Goal: Communication & Community: Answer question/provide support

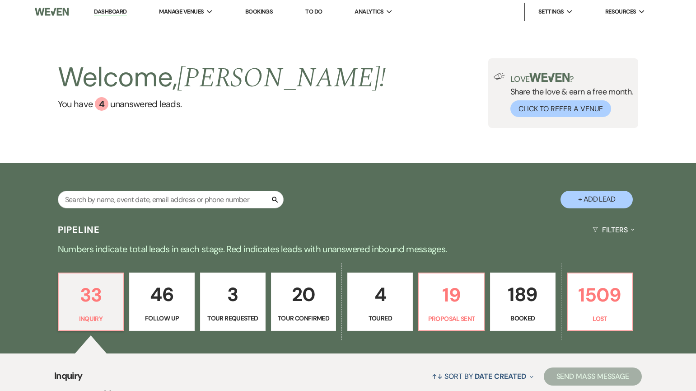
click at [616, 227] on button "Filters Expand" at bounding box center [613, 230] width 49 height 24
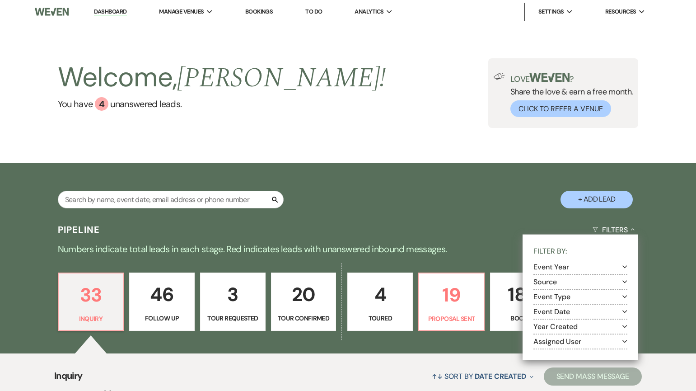
click at [559, 312] on button "Event Date Expand" at bounding box center [580, 311] width 94 height 7
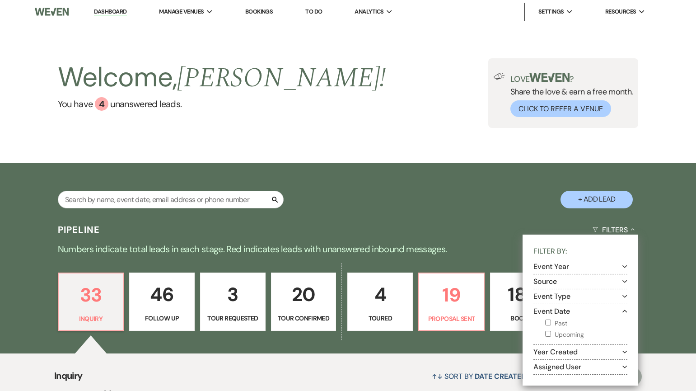
click at [554, 334] on label "Upcoming" at bounding box center [586, 334] width 82 height 11
click at [551, 334] on input "Upcoming" at bounding box center [548, 334] width 6 height 6
checkbox input "true"
click at [488, 204] on div "Search + Add Lead" at bounding box center [348, 191] width 650 height 48
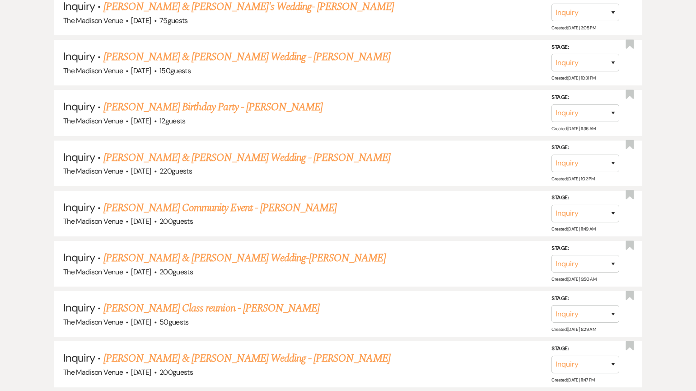
scroll to position [773, 0]
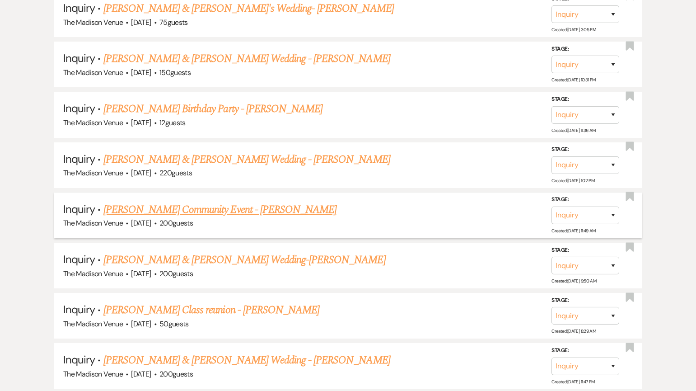
click at [191, 212] on link "[PERSON_NAME] Community Event - [PERSON_NAME]" at bounding box center [219, 209] width 233 height 16
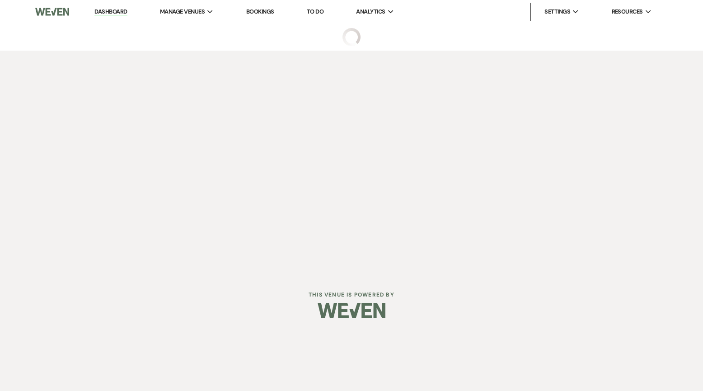
select select "5"
select select "7"
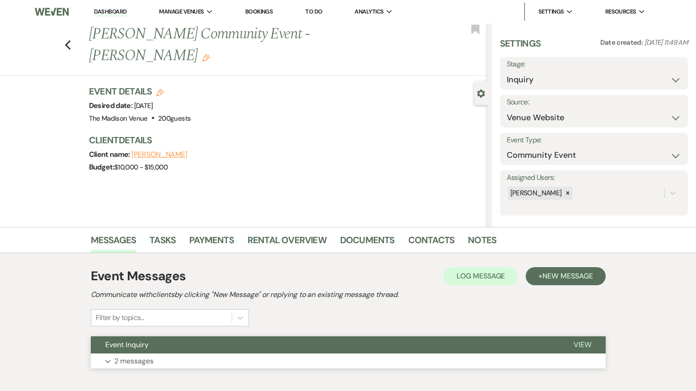
click at [228, 339] on button "Event Inquiry" at bounding box center [325, 344] width 468 height 17
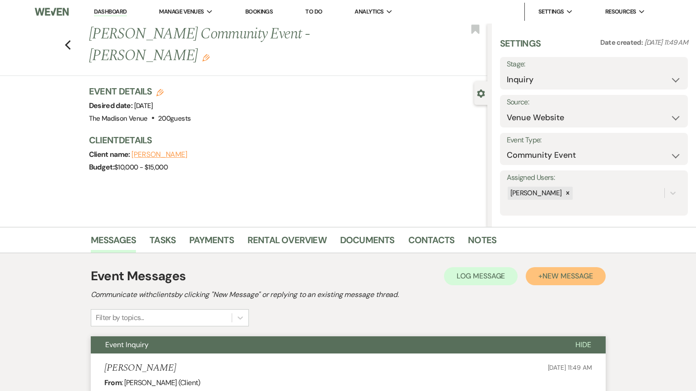
click at [570, 272] on span "New Message" at bounding box center [567, 275] width 50 height 9
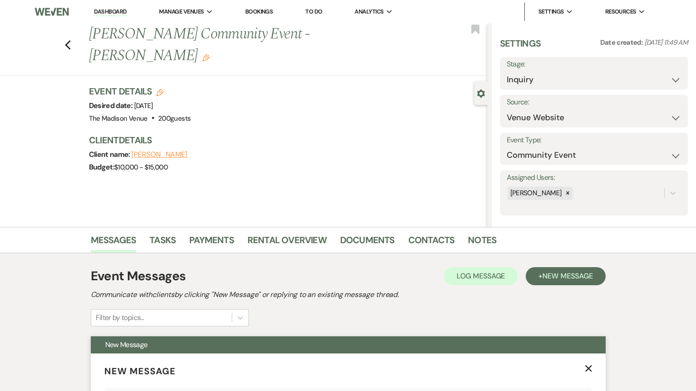
click at [588, 369] on icon "X" at bounding box center [588, 367] width 7 height 7
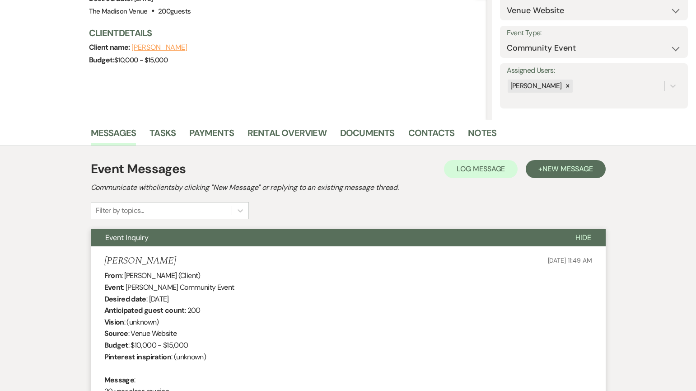
scroll to position [197, 0]
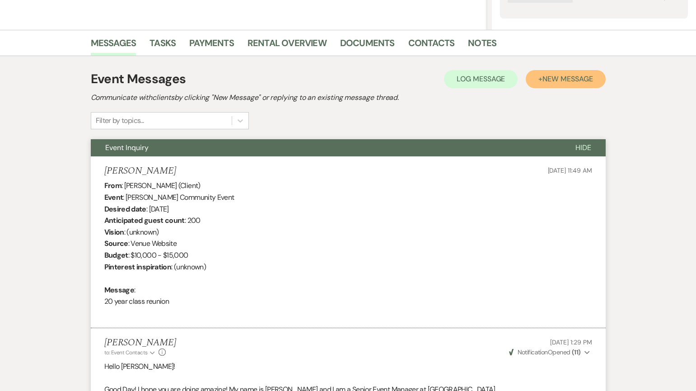
click at [543, 87] on button "+ New Message" at bounding box center [565, 79] width 79 height 18
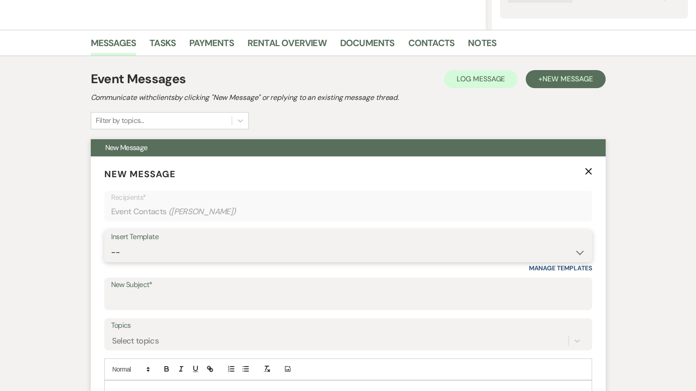
click at [172, 256] on select "-- Weven Planning Portal Introduction (Booked Events) Corporate Lead Follow Up …" at bounding box center [348, 252] width 474 height 18
select select "4960"
click at [111, 243] on select "-- Weven Planning Portal Introduction (Booked Events) Corporate Lead Follow Up …" at bounding box center [348, 252] width 474 height 18
type input "Your Inquiry date for The Madison Venue has now been booked - let's find a new …"
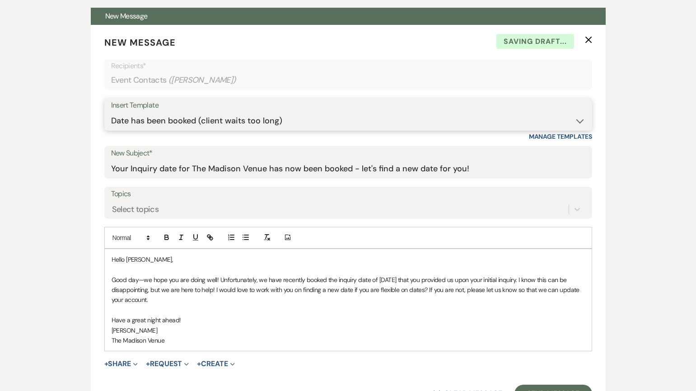
scroll to position [364, 0]
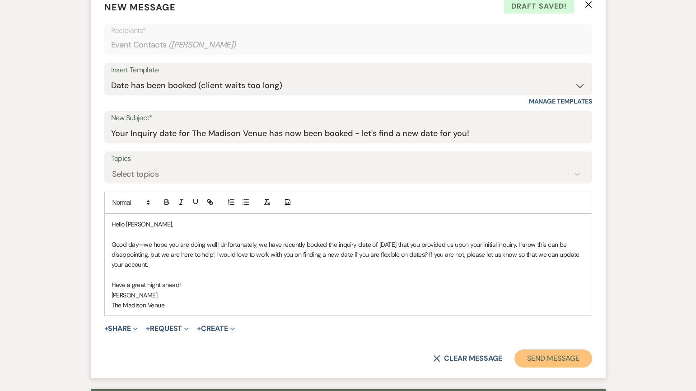
click at [546, 359] on button "Send Message" at bounding box center [552, 358] width 77 height 18
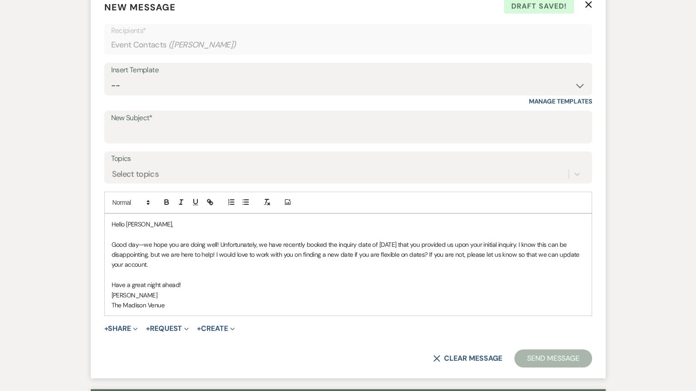
scroll to position [28, 0]
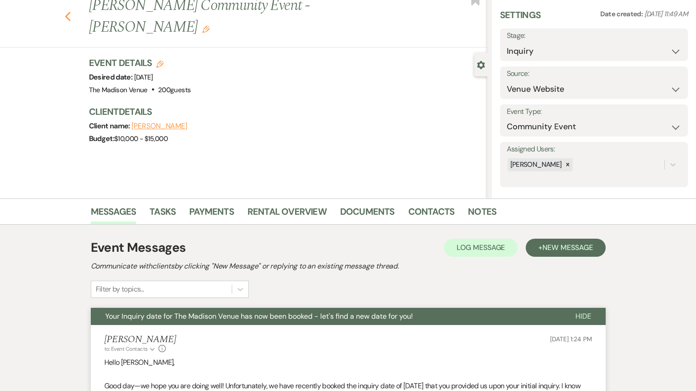
click at [70, 11] on icon "Previous" at bounding box center [68, 16] width 7 height 11
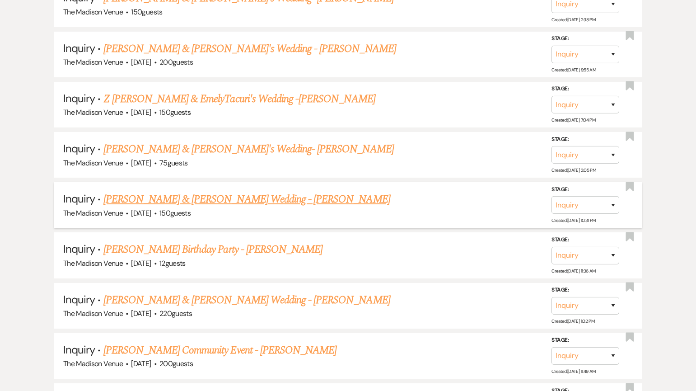
scroll to position [620, 0]
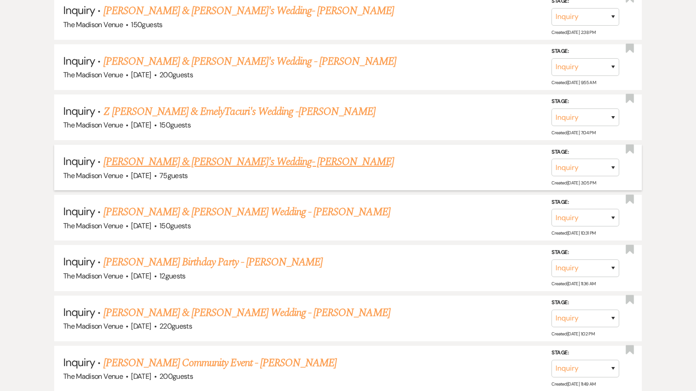
click at [153, 163] on link "[PERSON_NAME] & [PERSON_NAME]'s Wedding- [PERSON_NAME]" at bounding box center [248, 162] width 290 height 16
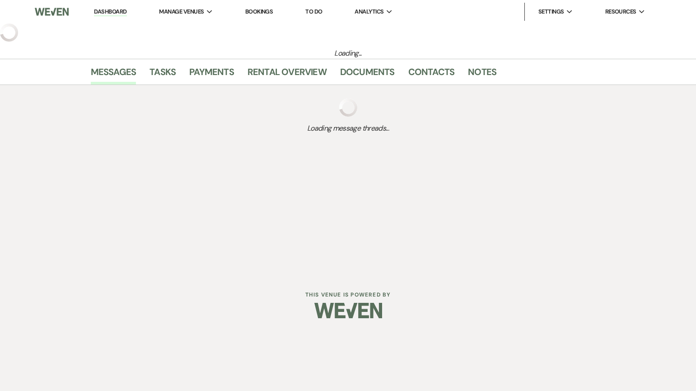
select select "4"
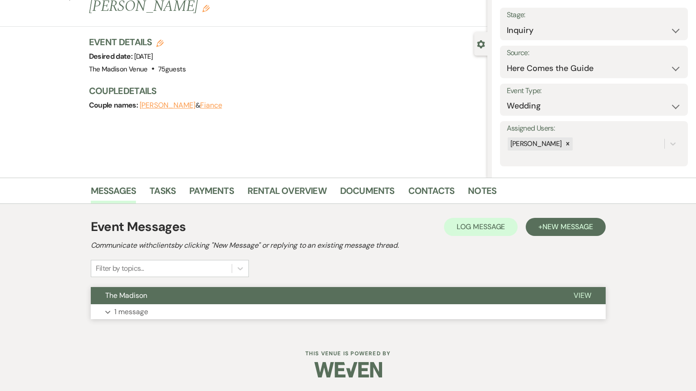
click at [390, 300] on button "The Madison" at bounding box center [325, 295] width 468 height 17
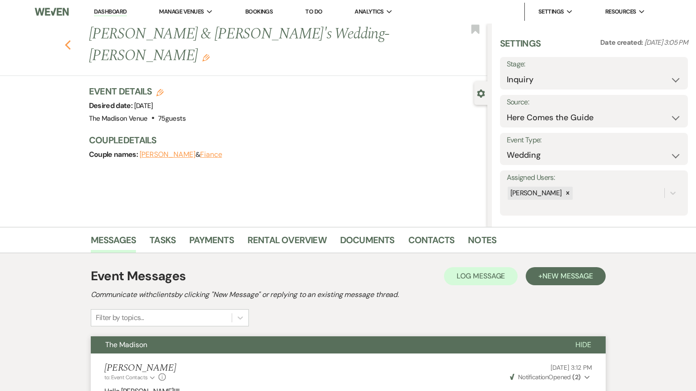
click at [71, 40] on icon "Previous" at bounding box center [68, 45] width 7 height 11
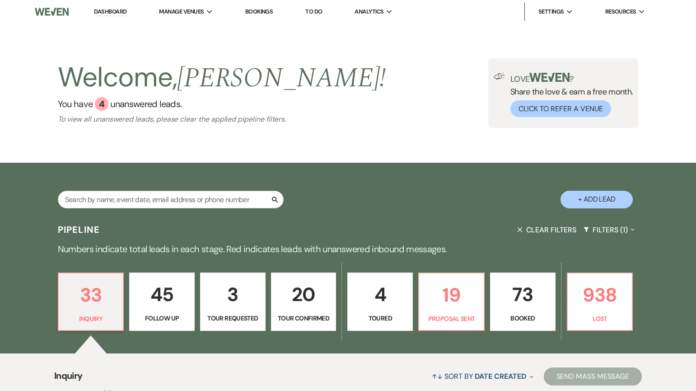
click at [164, 303] on p "45" at bounding box center [162, 294] width 54 height 30
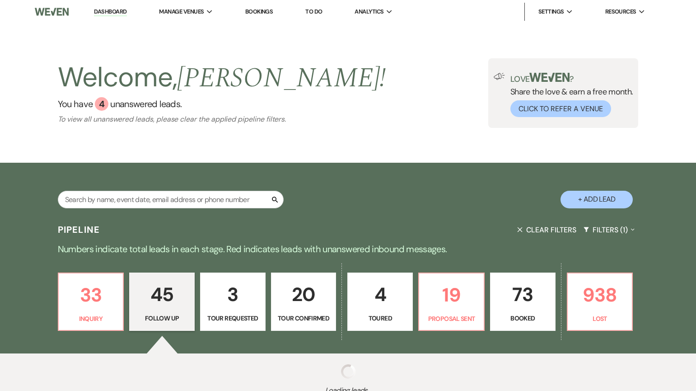
select select "9"
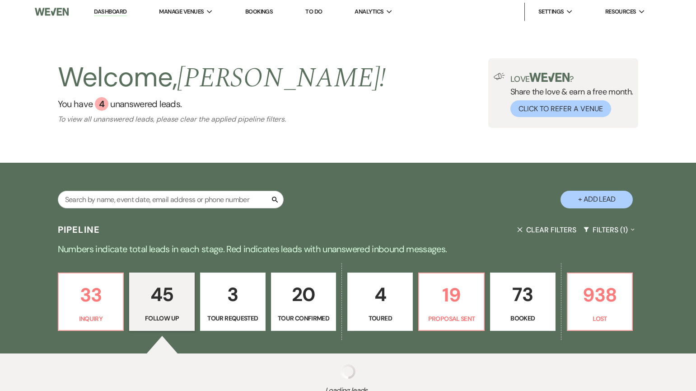
select select "9"
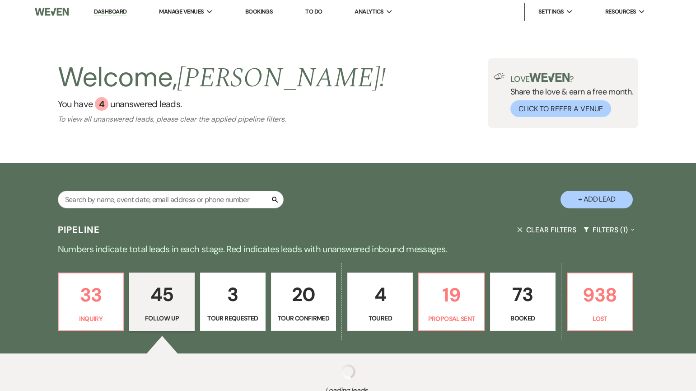
select select "9"
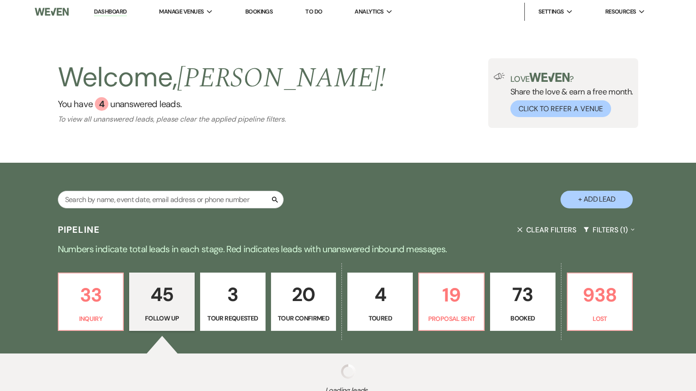
select select "9"
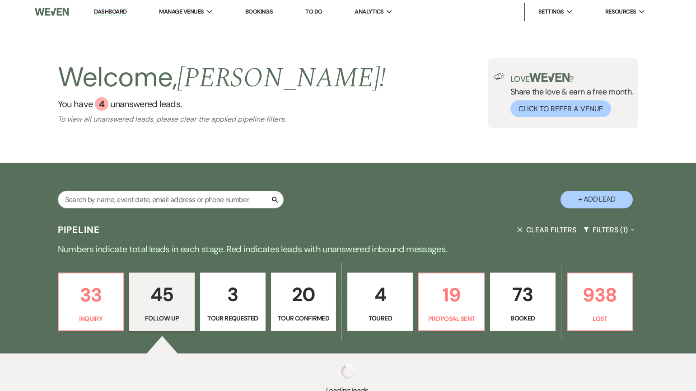
select select "9"
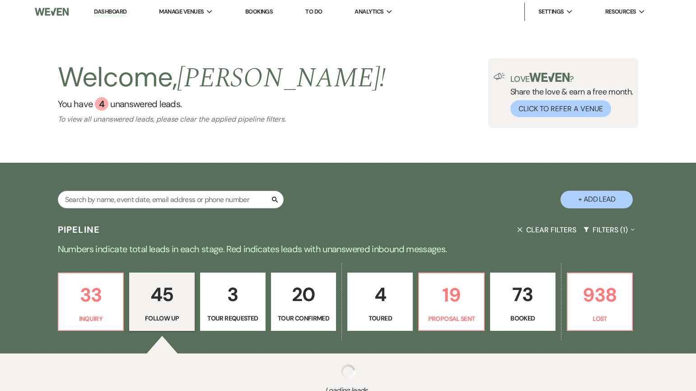
select select "9"
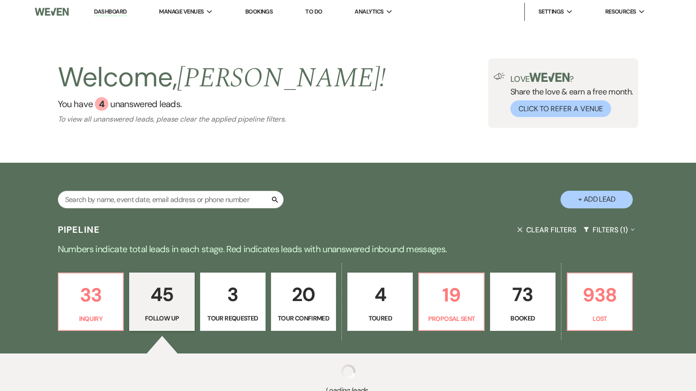
select select "9"
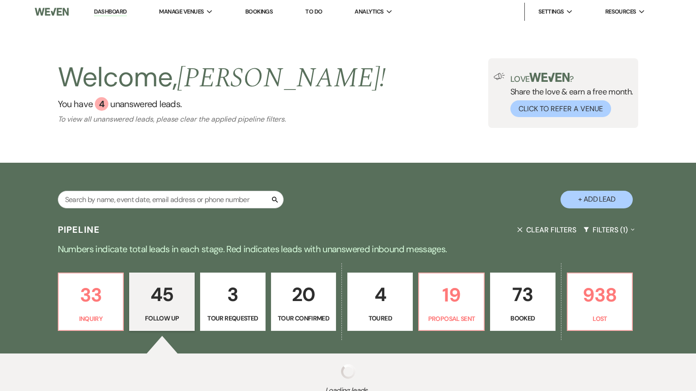
select select "9"
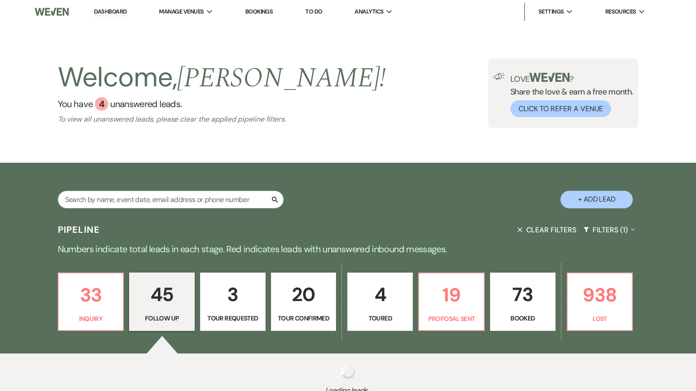
select select "9"
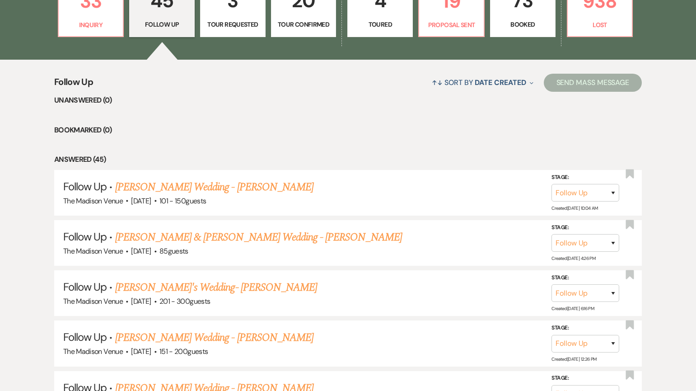
scroll to position [298, 0]
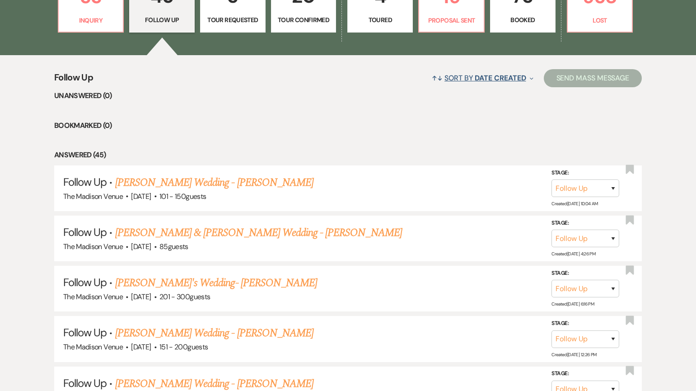
click at [438, 78] on span "↑↓" at bounding box center [437, 77] width 11 height 9
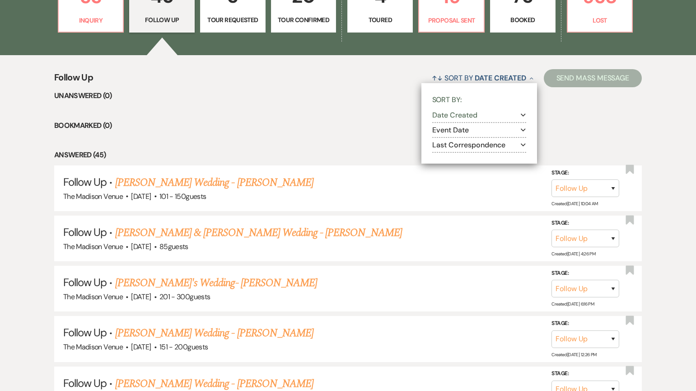
click at [450, 130] on button "Event Date Expand" at bounding box center [479, 129] width 94 height 7
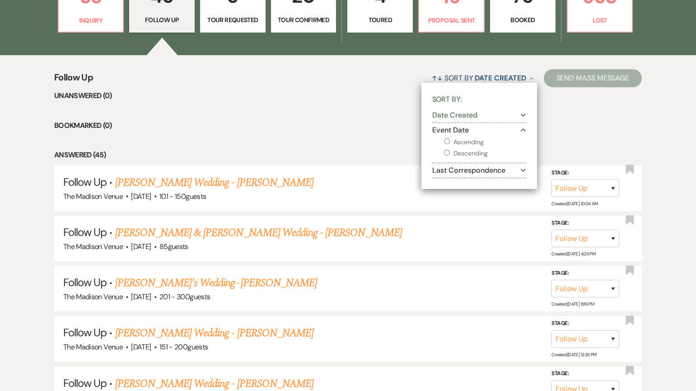
click at [445, 141] on input "Ascending" at bounding box center [447, 141] width 6 height 6
radio input "true"
select select "9"
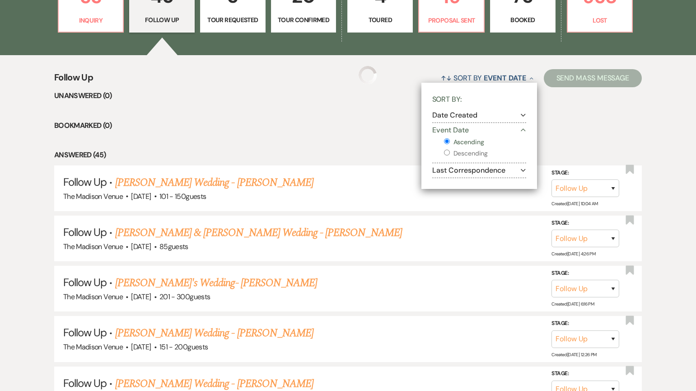
select select "9"
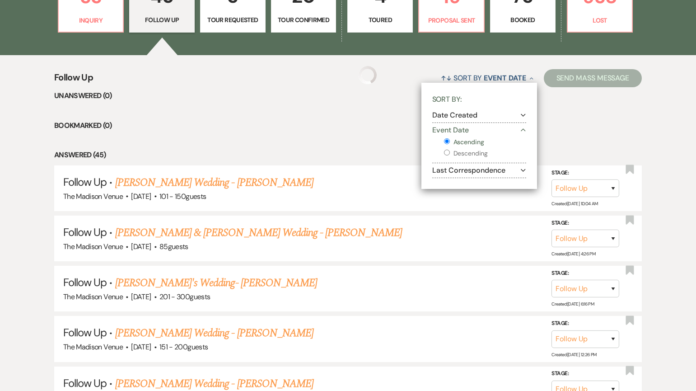
select select "9"
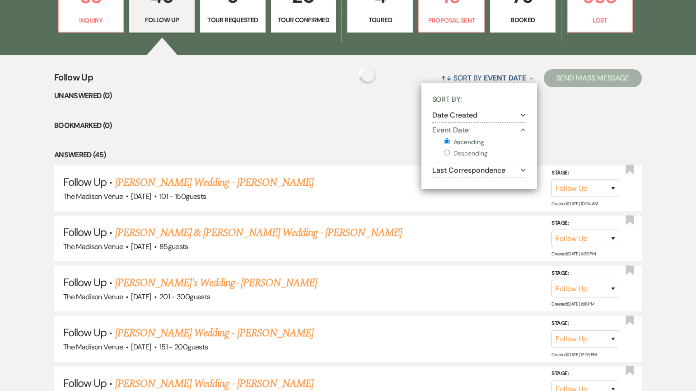
select select "9"
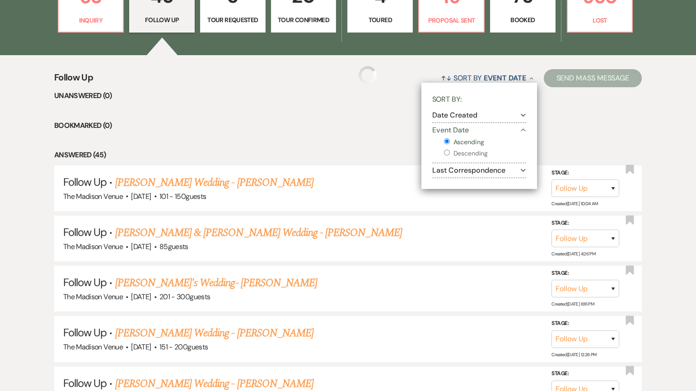
select select "9"
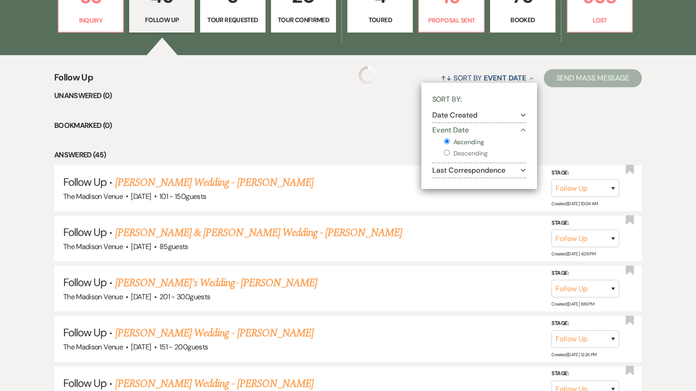
select select "9"
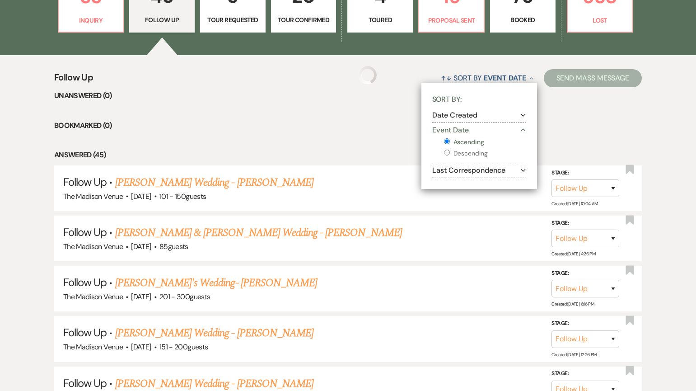
select select "9"
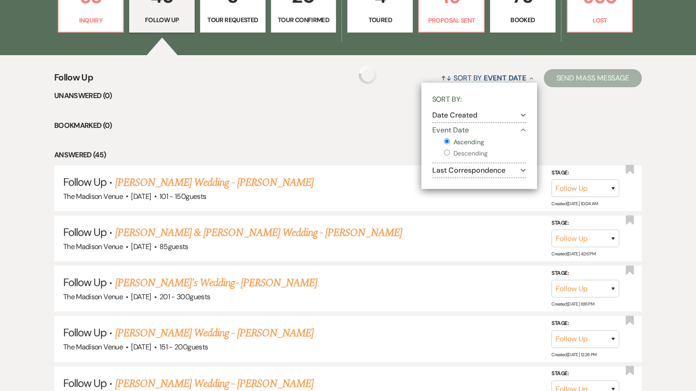
select select "9"
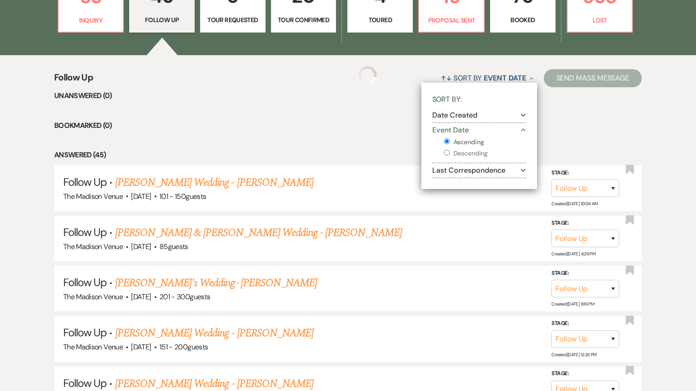
select select "9"
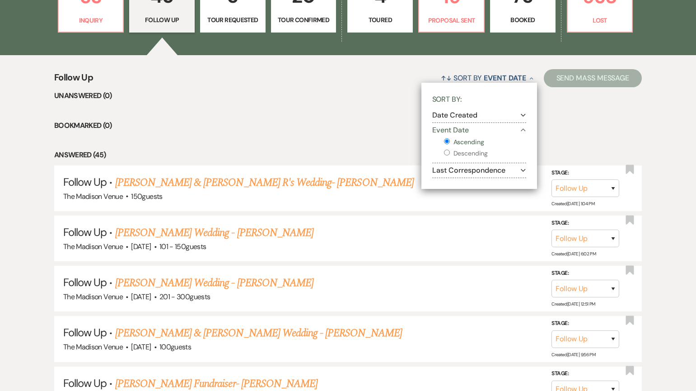
click at [370, 123] on li "Bookmarked (0)" at bounding box center [347, 126] width 587 height 12
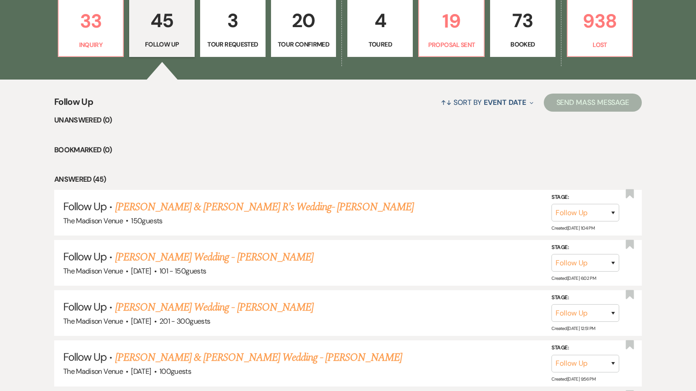
scroll to position [205, 0]
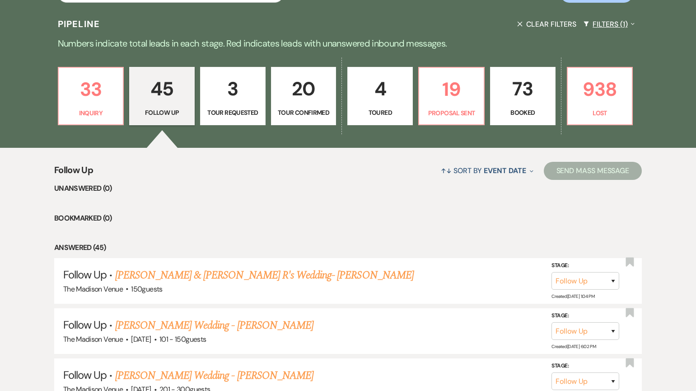
click at [600, 26] on button "Filters (1) Expand" at bounding box center [609, 24] width 59 height 24
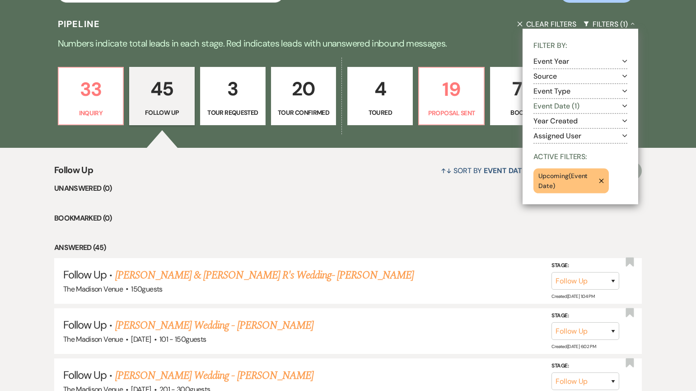
click at [554, 107] on button "Event Date (1) Expand" at bounding box center [580, 105] width 94 height 7
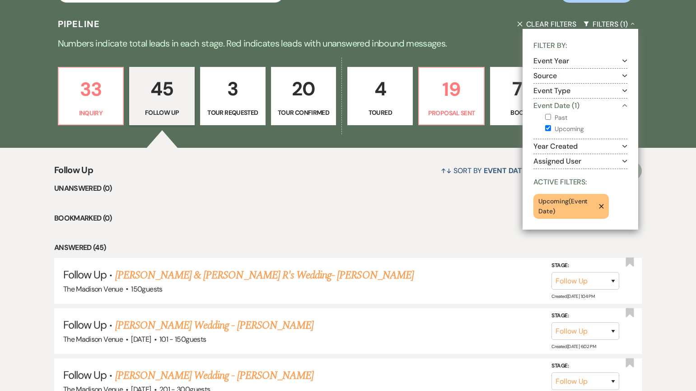
click at [560, 94] on button "Event Type Expand" at bounding box center [580, 90] width 94 height 7
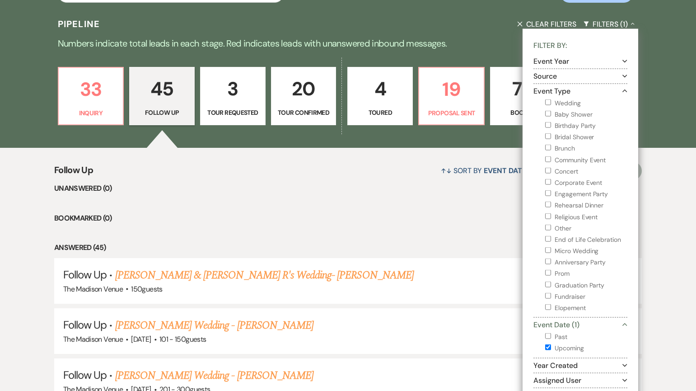
click at [561, 93] on button "Event Type Collapse" at bounding box center [580, 90] width 94 height 7
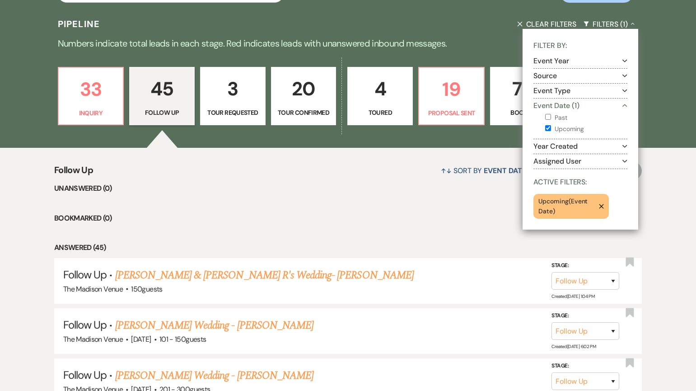
click at [561, 93] on button "Event Type Expand" at bounding box center [580, 90] width 94 height 7
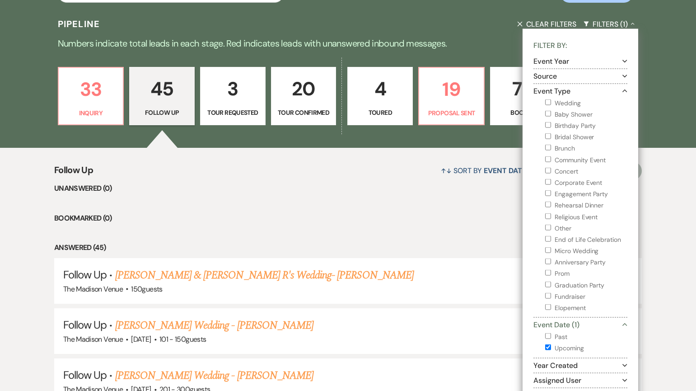
click at [559, 91] on button "Event Type Collapse" at bounding box center [580, 90] width 94 height 7
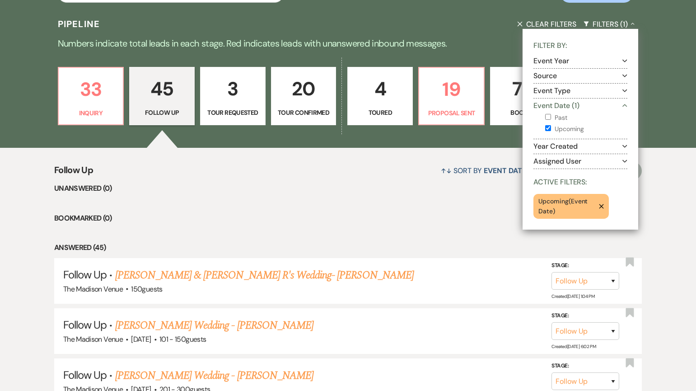
click at [560, 148] on button "Year Created Expand" at bounding box center [580, 146] width 94 height 7
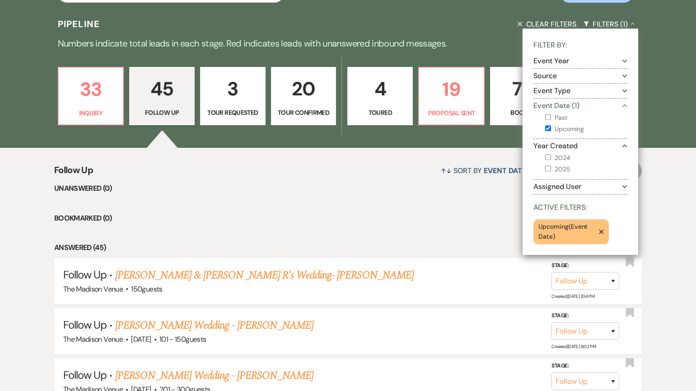
click at [563, 184] on button "Assigned User Expand" at bounding box center [580, 186] width 94 height 7
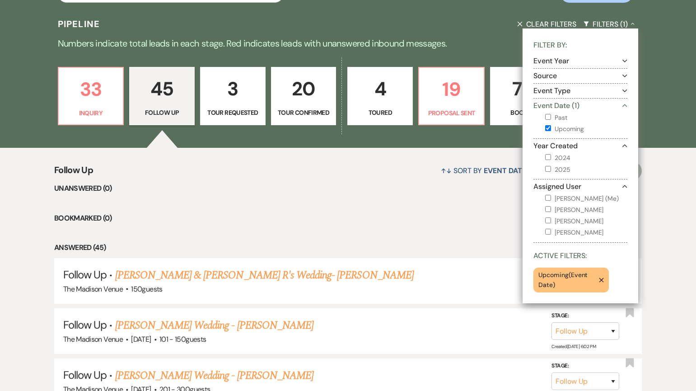
click at [397, 219] on li "Bookmarked (0)" at bounding box center [347, 218] width 587 height 12
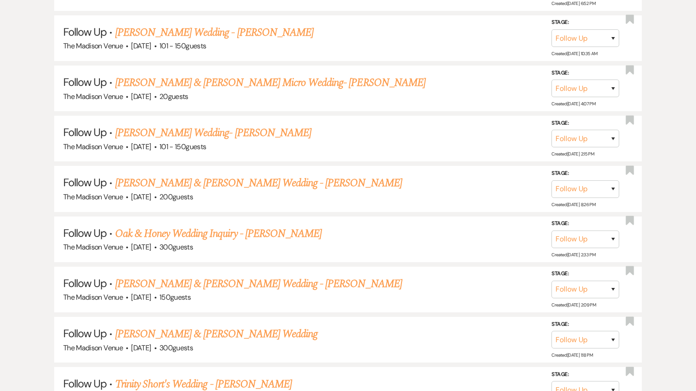
scroll to position [702, 0]
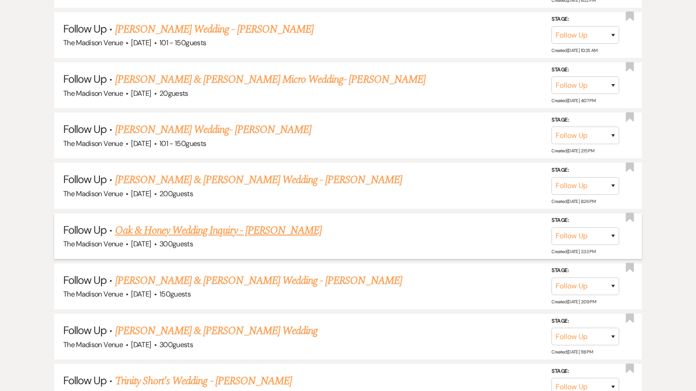
click at [180, 232] on link "Oak & Honey Wedding Inquiry - [PERSON_NAME]" at bounding box center [218, 230] width 207 height 16
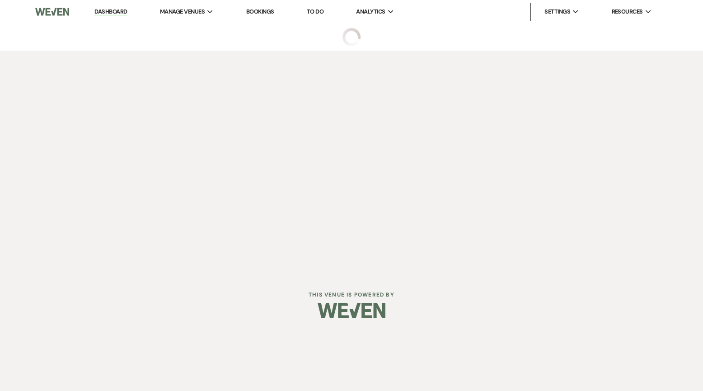
select select "9"
select select "5"
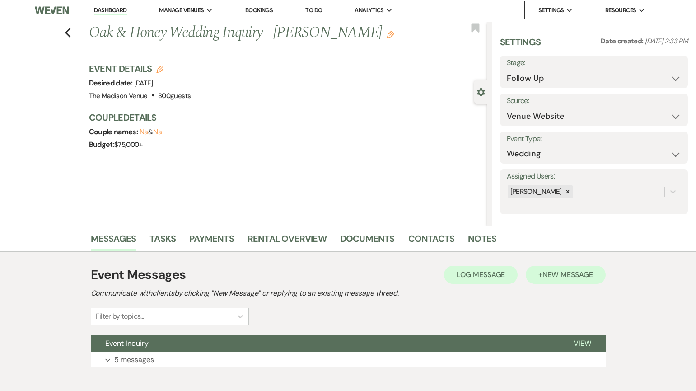
scroll to position [2, 0]
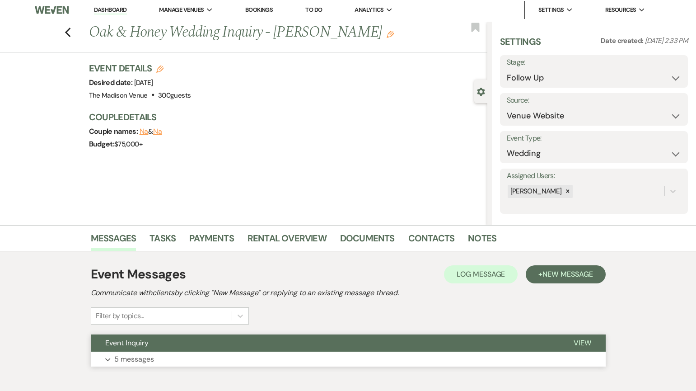
click at [447, 347] on button "Event Inquiry" at bounding box center [325, 342] width 468 height 17
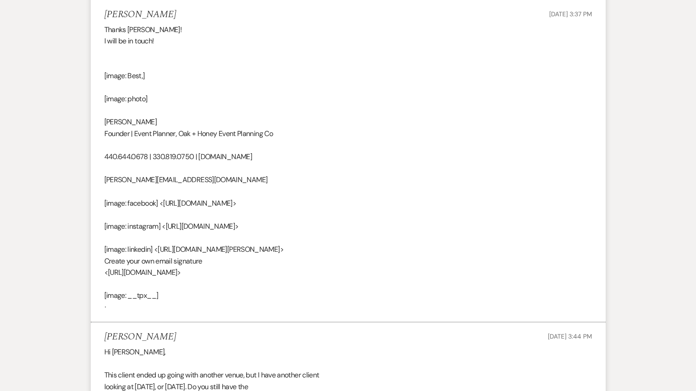
scroll to position [0, 0]
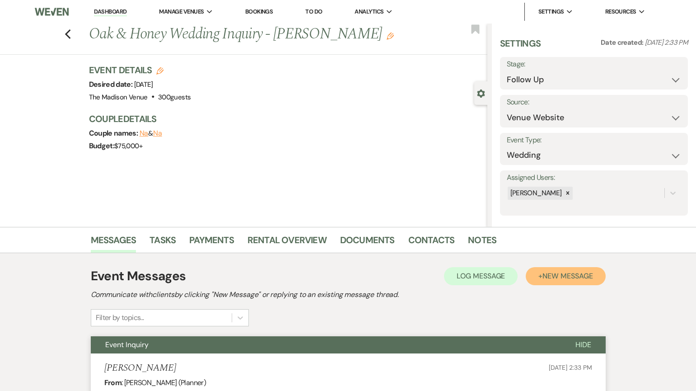
click at [550, 280] on span "New Message" at bounding box center [567, 275] width 50 height 9
click at [555, 277] on span "New Message" at bounding box center [567, 275] width 50 height 9
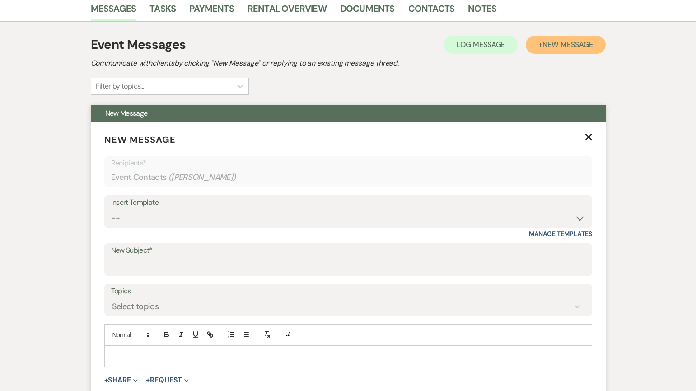
scroll to position [251, 0]
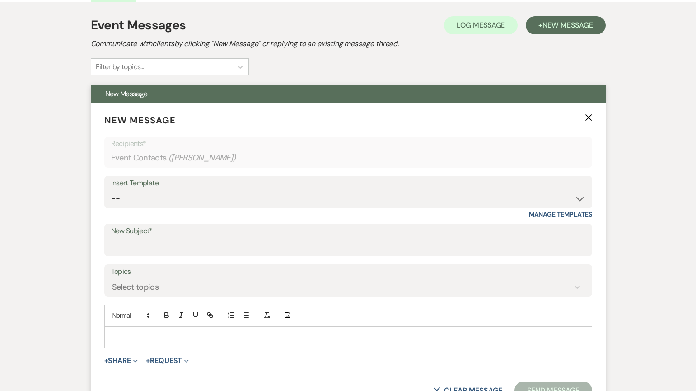
click at [189, 188] on div "Insert Template" at bounding box center [348, 183] width 474 height 13
click at [190, 193] on select "-- Weven Planning Portal Introduction (Booked Events) Corporate Lead Follow Up …" at bounding box center [348, 199] width 474 height 18
select select "4960"
click at [111, 190] on select "-- Weven Planning Portal Introduction (Booked Events) Corporate Lead Follow Up …" at bounding box center [348, 199] width 474 height 18
type input "Your Inquiry date for The Madison Venue has now been booked - let's find a new …"
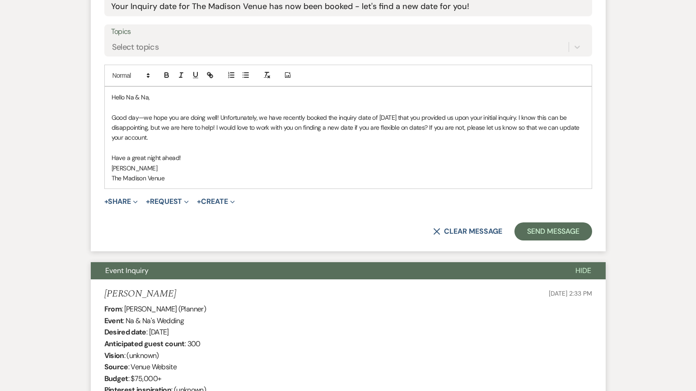
scroll to position [508, 0]
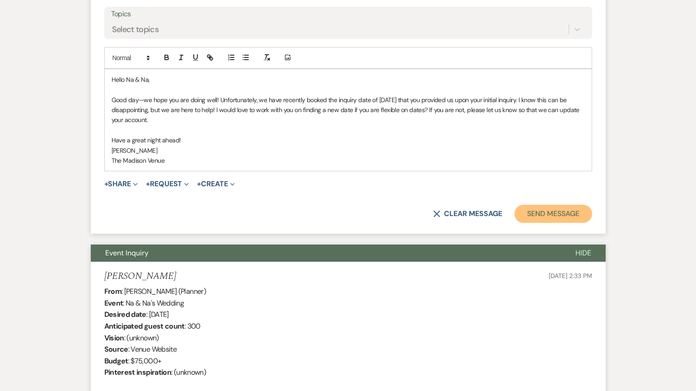
click at [537, 214] on button "Send Message" at bounding box center [552, 214] width 77 height 18
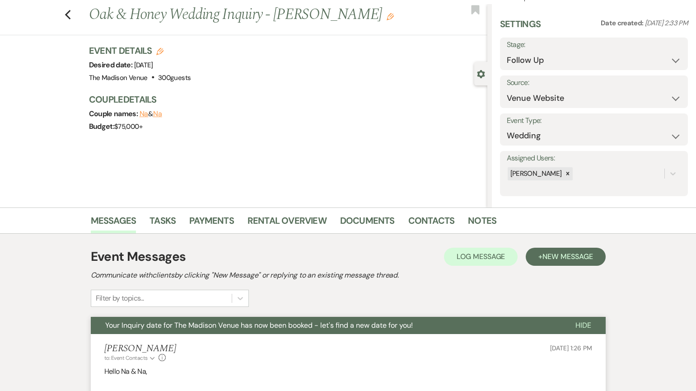
scroll to position [0, 0]
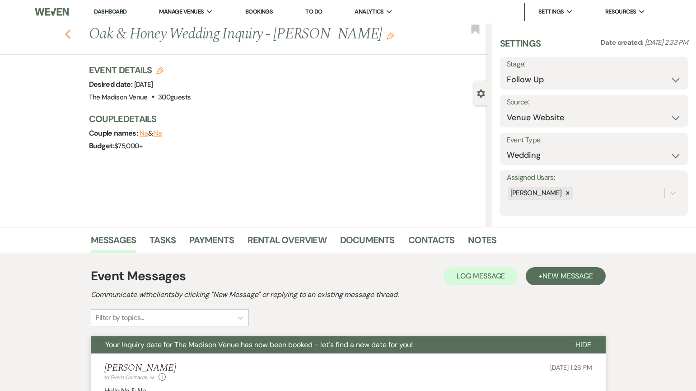
click at [70, 31] on icon "Previous" at bounding box center [68, 34] width 7 height 11
select select "9"
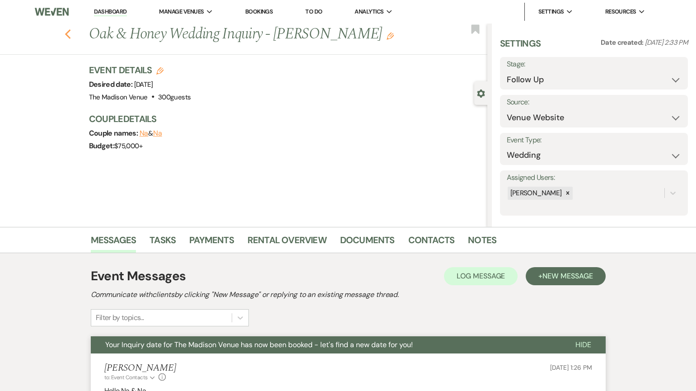
select select "9"
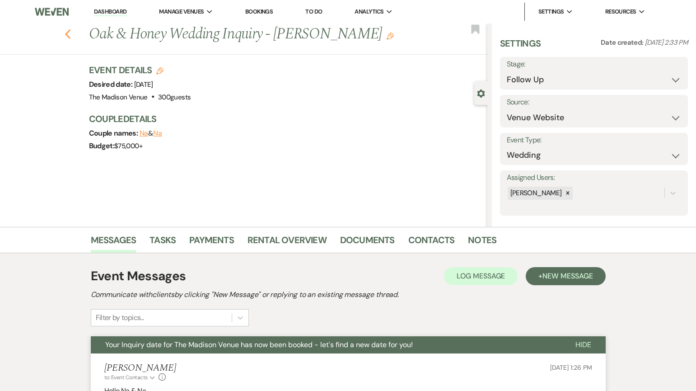
select select "9"
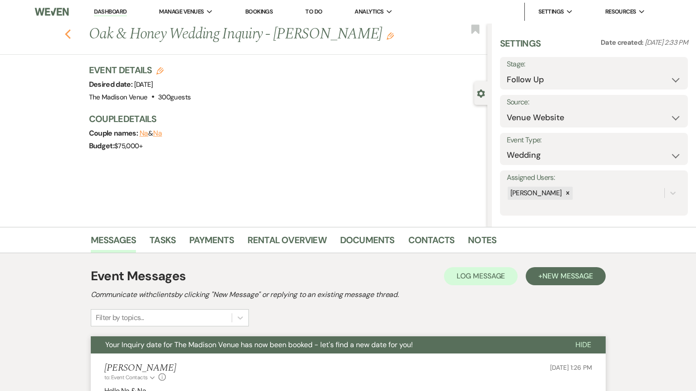
select select "9"
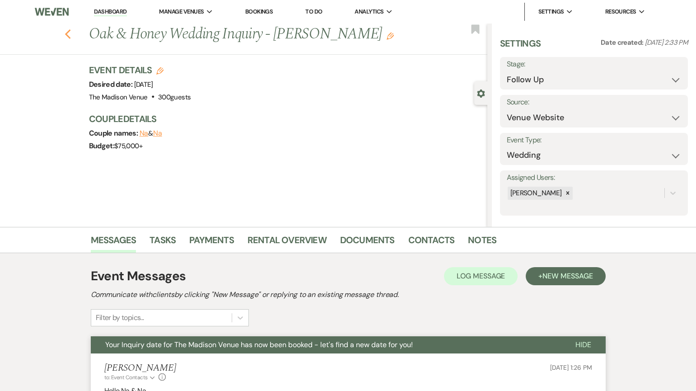
select select "9"
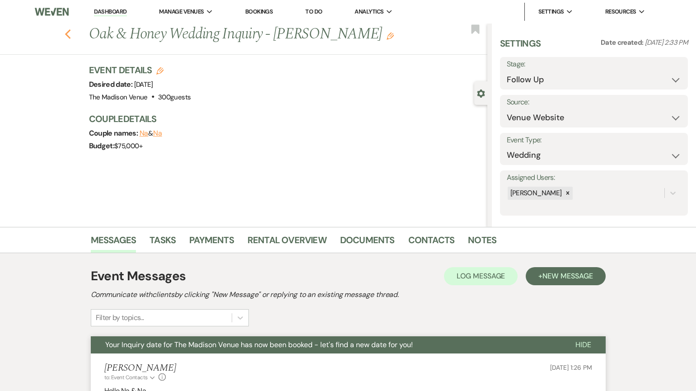
select select "9"
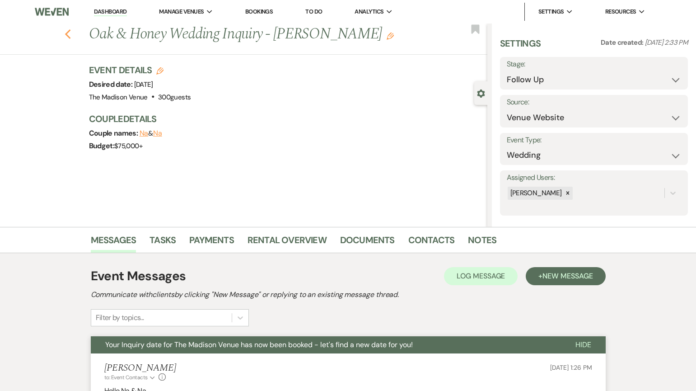
select select "9"
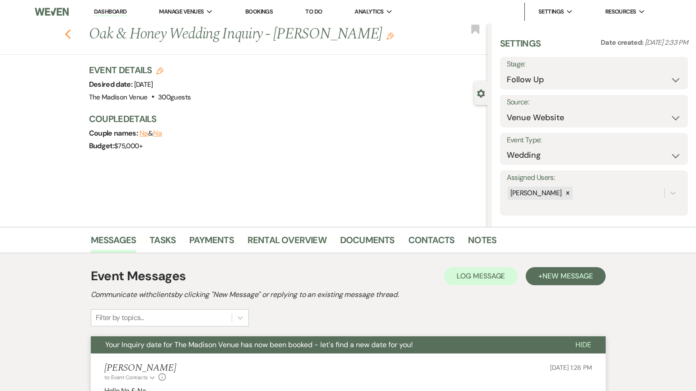
select select "9"
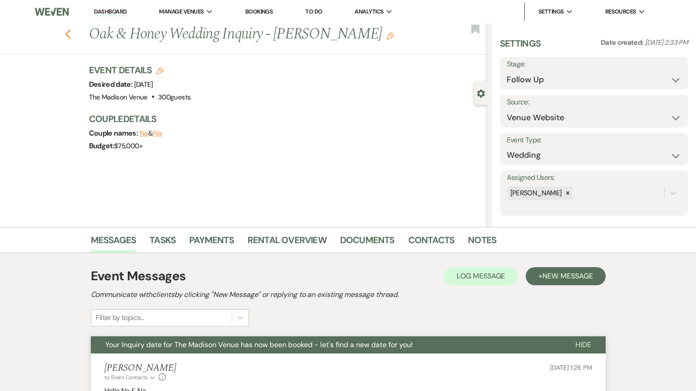
select select "9"
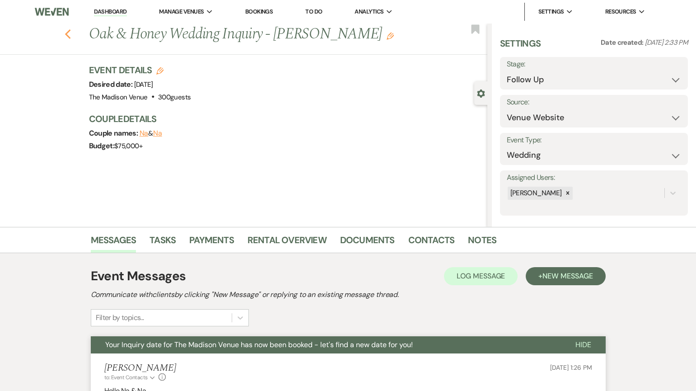
select select "9"
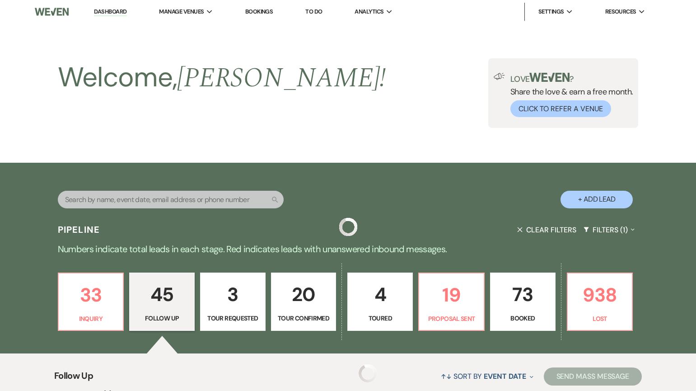
scroll to position [702, 0]
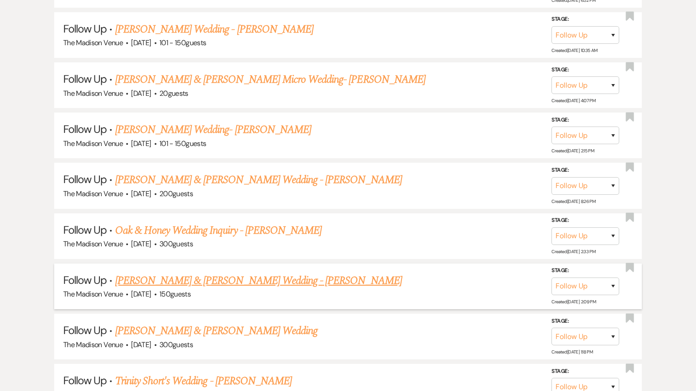
click at [240, 280] on link "[PERSON_NAME] & [PERSON_NAME] Wedding - [PERSON_NAME]" at bounding box center [258, 280] width 287 height 16
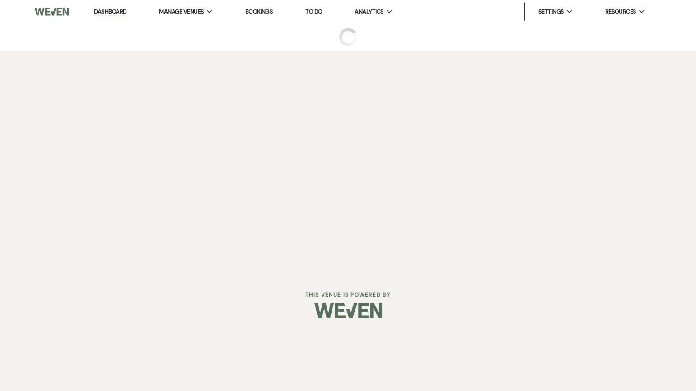
select select "9"
select select "5"
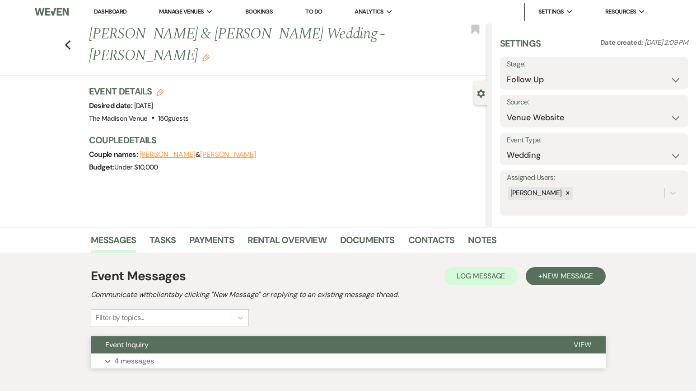
click at [329, 346] on button "Event Inquiry" at bounding box center [325, 344] width 468 height 17
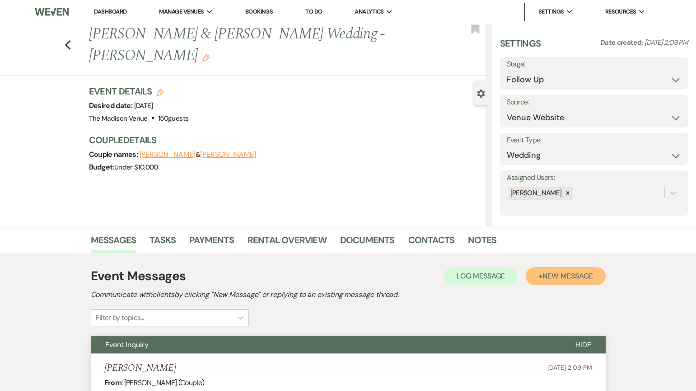
click at [582, 276] on span "New Message" at bounding box center [567, 275] width 50 height 9
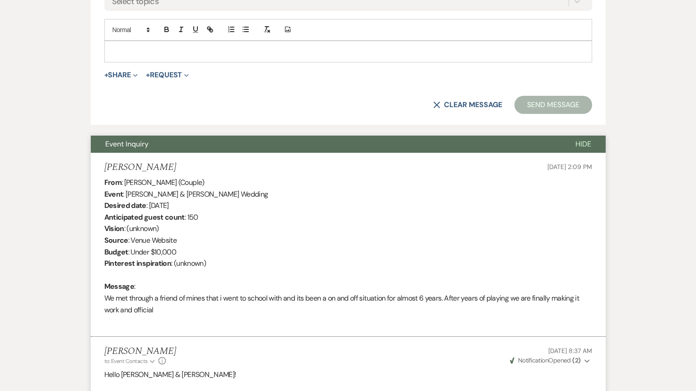
scroll to position [305, 0]
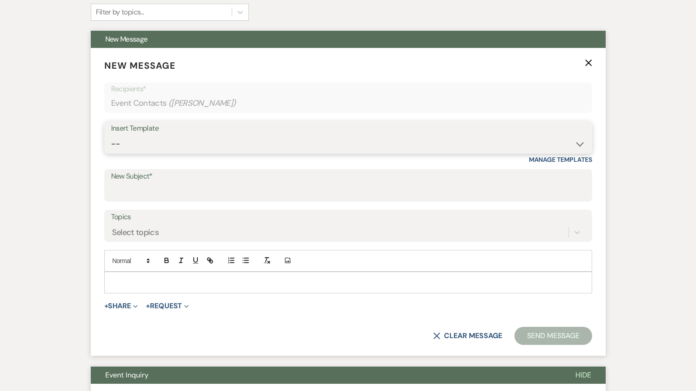
click at [192, 142] on select "-- Weven Planning Portal Introduction (Booked Events) Corporate Lead Follow Up …" at bounding box center [348, 144] width 474 height 18
select select "4960"
click at [111, 135] on select "-- Weven Planning Portal Introduction (Booked Events) Corporate Lead Follow Up …" at bounding box center [348, 144] width 474 height 18
type input "Your Inquiry date for The Madison Venue has now been booked - let's find a new …"
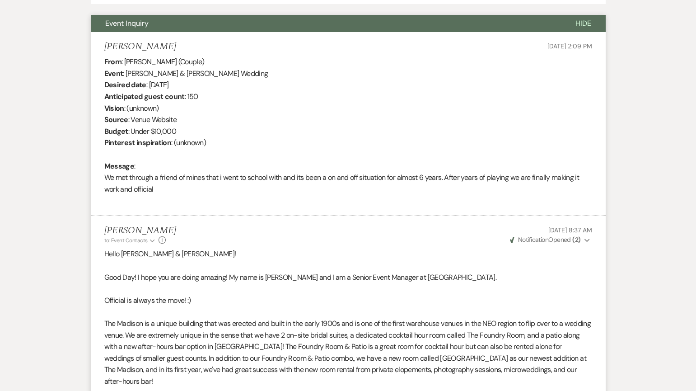
scroll to position [542, 0]
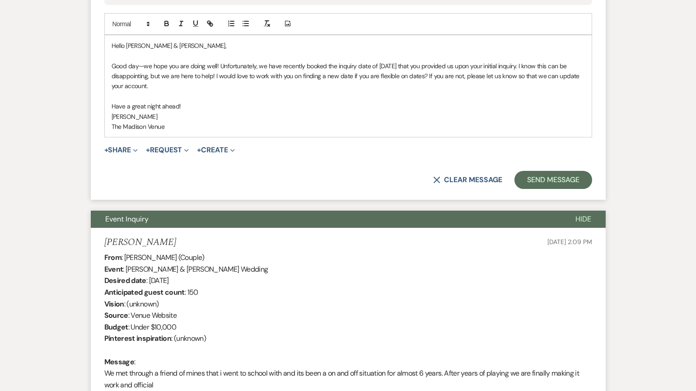
click at [564, 191] on form "New Message X Saving draft... Recipients* Event Contacts ( [PERSON_NAME] ) Inse…" at bounding box center [348, 5] width 515 height 389
click at [564, 178] on button "Send Message" at bounding box center [552, 180] width 77 height 18
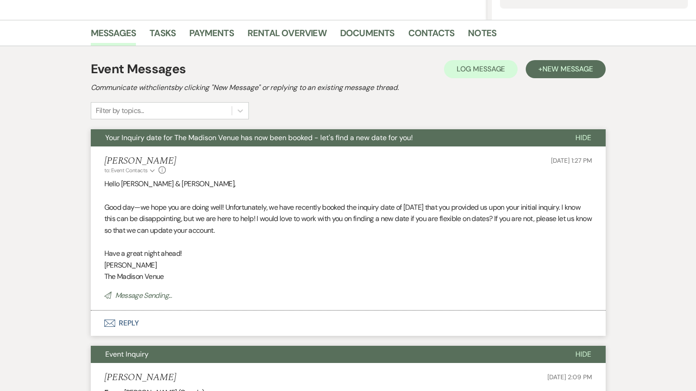
scroll to position [0, 0]
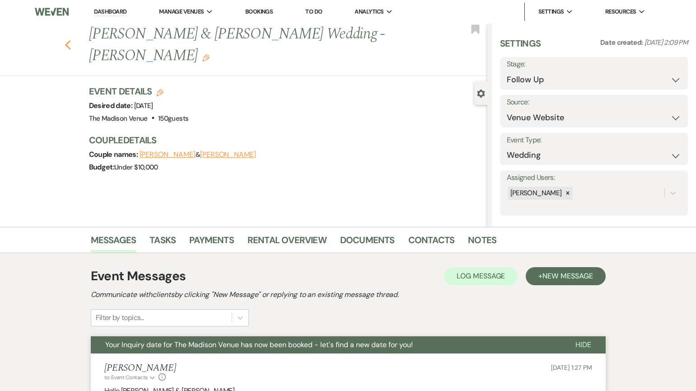
click at [68, 40] on use "button" at bounding box center [68, 45] width 6 height 10
select select "9"
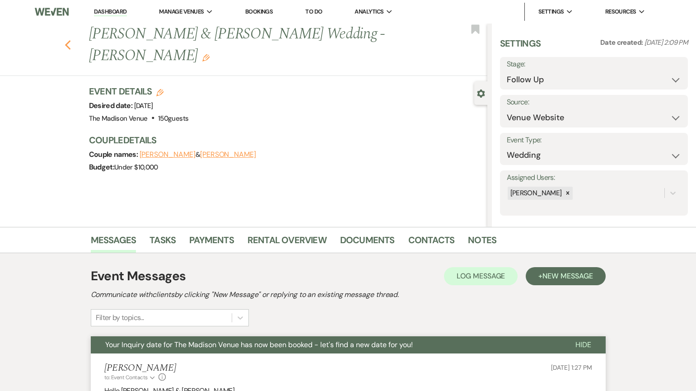
select select "9"
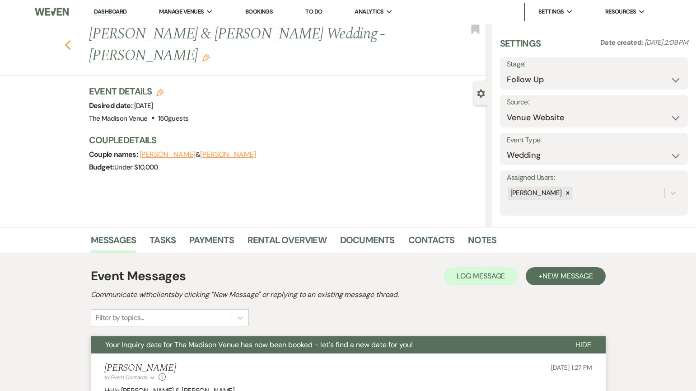
select select "9"
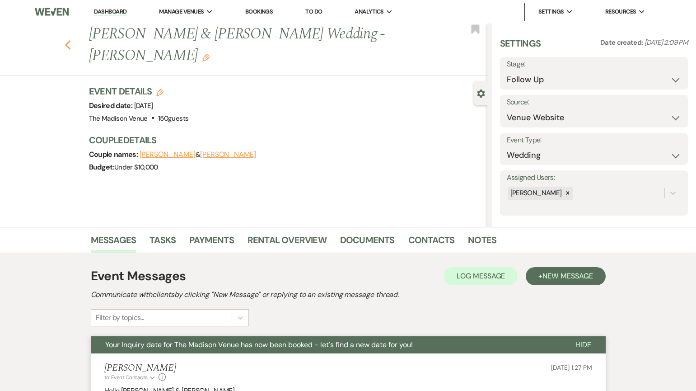
select select "9"
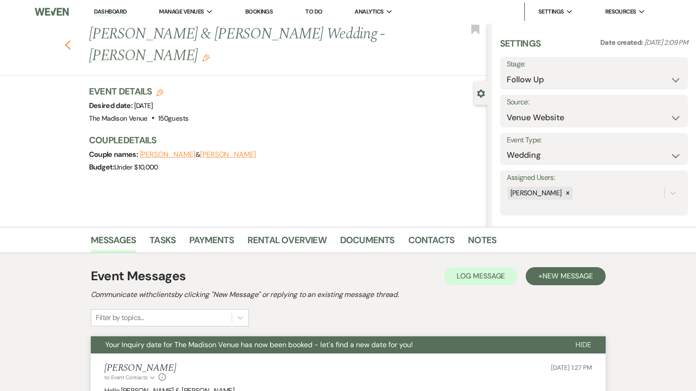
select select "9"
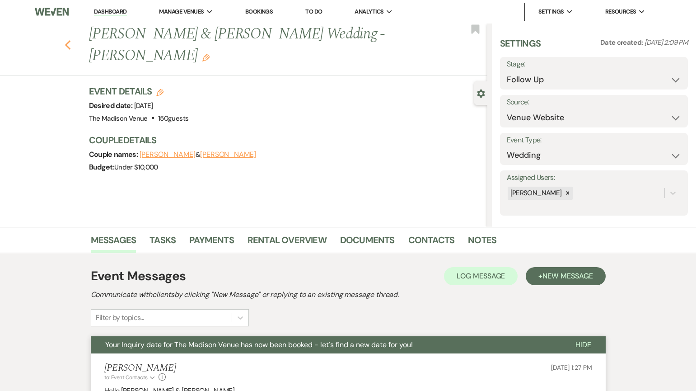
select select "9"
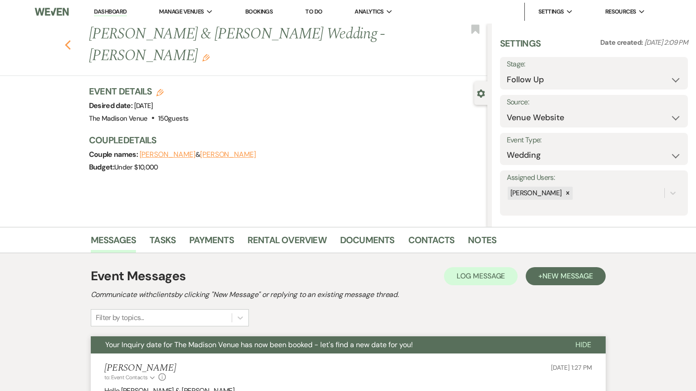
select select "9"
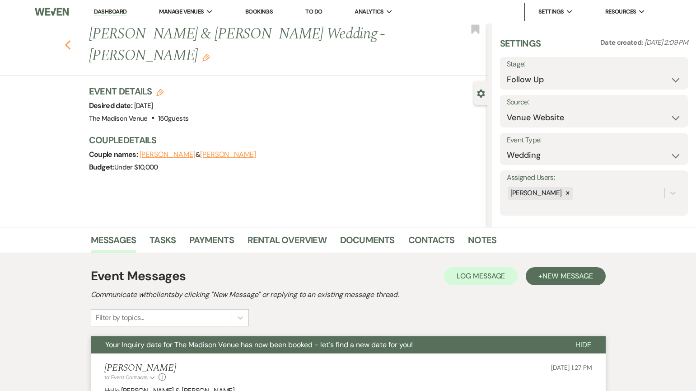
select select "9"
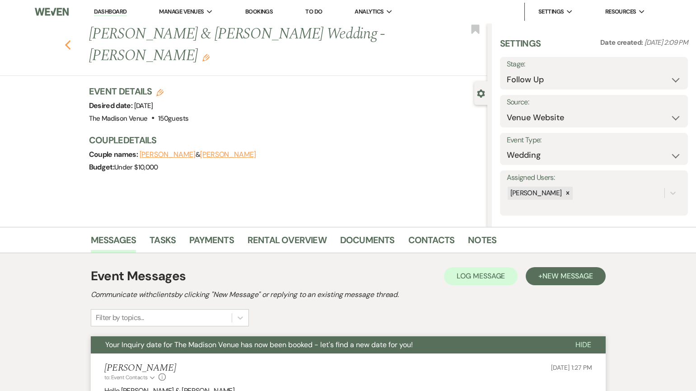
select select "9"
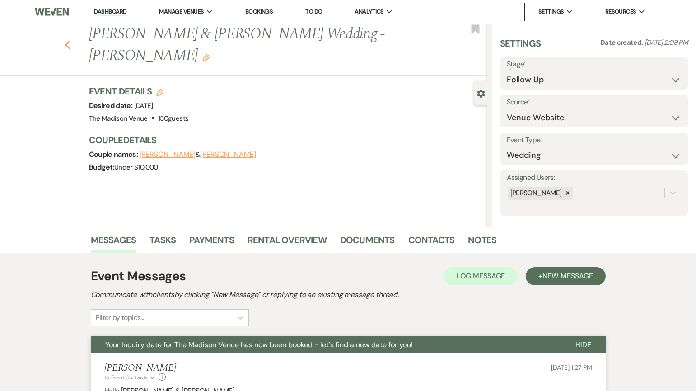
select select "9"
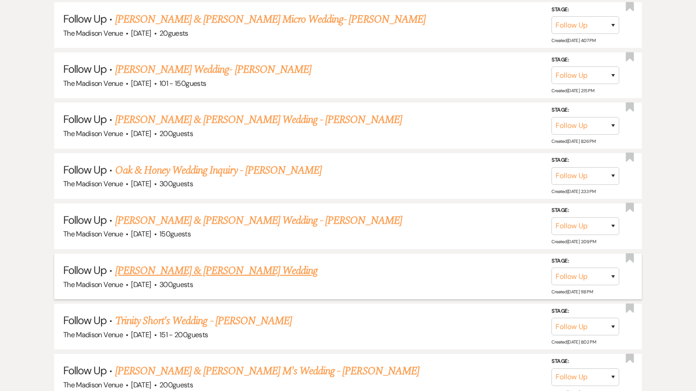
scroll to position [803, 0]
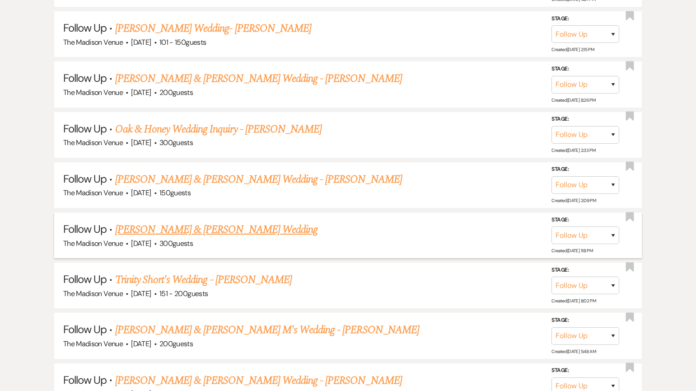
click at [159, 230] on link "[PERSON_NAME] & [PERSON_NAME] Wedding" at bounding box center [216, 229] width 202 height 16
select select "9"
select select "5"
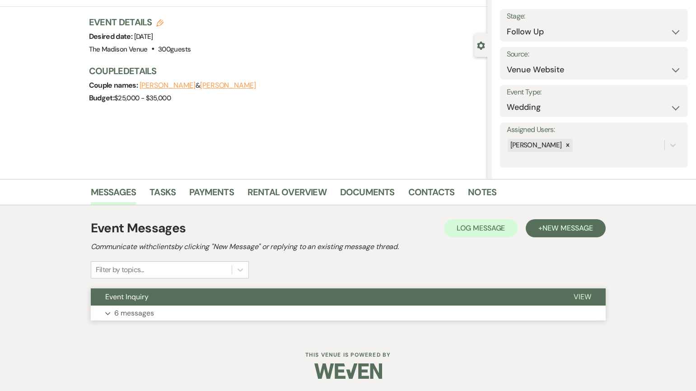
scroll to position [49, 0]
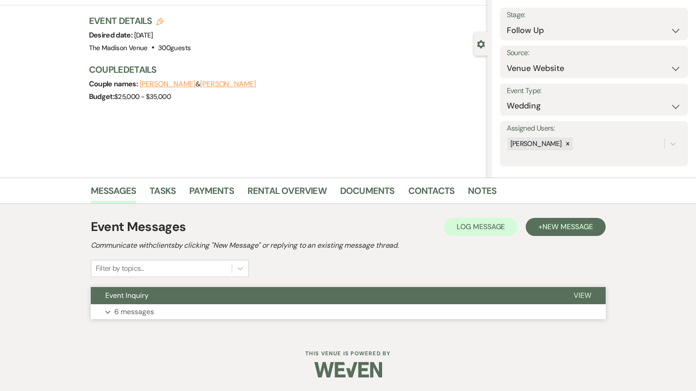
click at [494, 298] on button "Event Inquiry" at bounding box center [325, 295] width 468 height 17
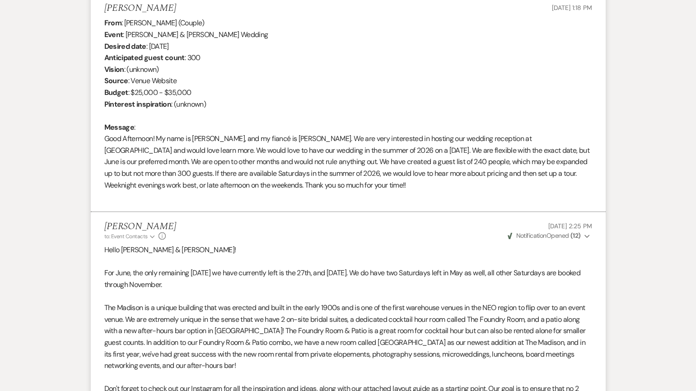
scroll to position [0, 0]
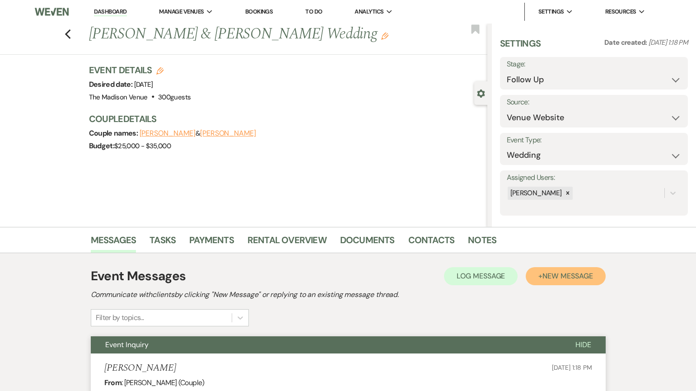
click at [559, 275] on span "New Message" at bounding box center [567, 275] width 50 height 9
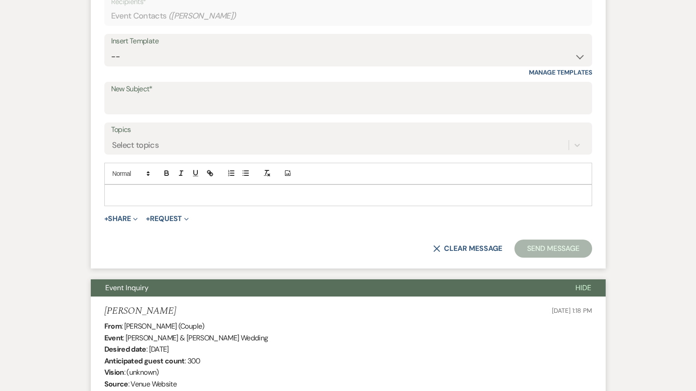
scroll to position [380, 0]
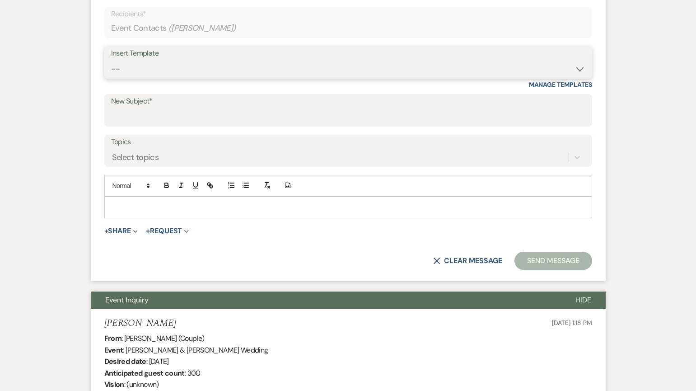
click at [184, 61] on select "-- Weven Planning Portal Introduction (Booked Events) Corporate Lead Follow Up …" at bounding box center [348, 69] width 474 height 18
select select "4960"
click at [111, 60] on select "-- Weven Planning Portal Introduction (Booked Events) Corporate Lead Follow Up …" at bounding box center [348, 69] width 474 height 18
type input "Your Inquiry date for The Madison Venue has now been booked - let's find a new …"
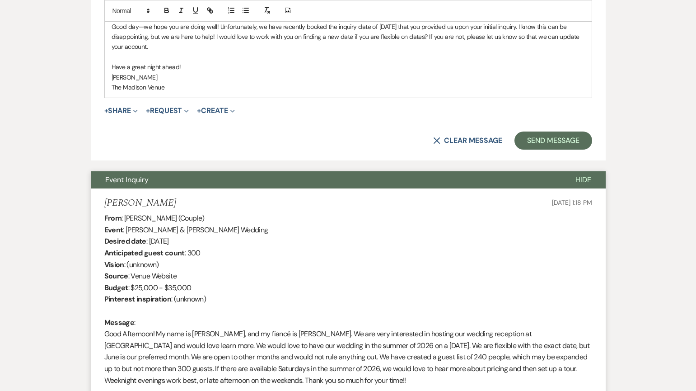
scroll to position [629, 0]
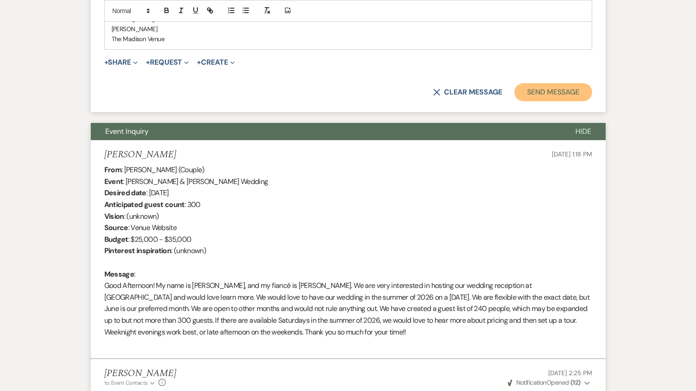
click at [541, 95] on button "Send Message" at bounding box center [552, 92] width 77 height 18
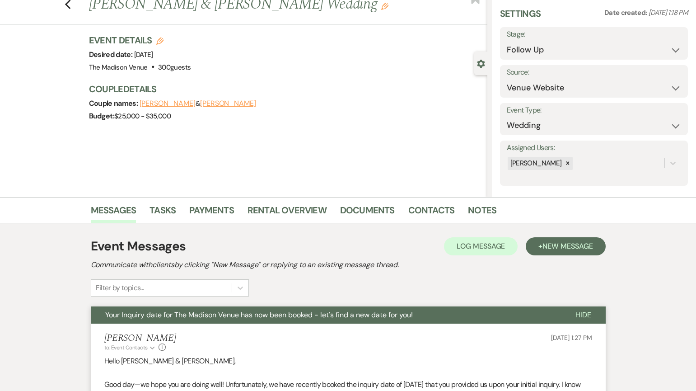
scroll to position [0, 0]
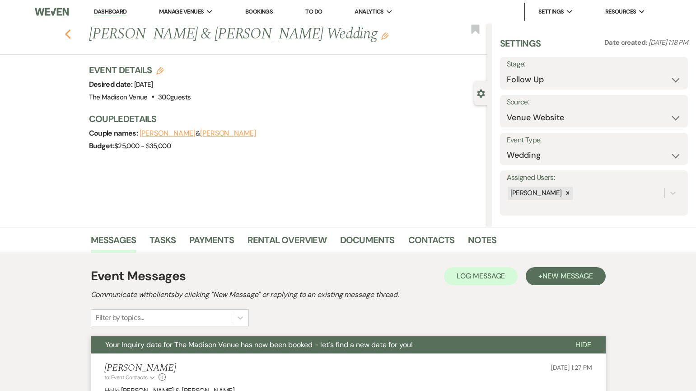
click at [68, 33] on icon "Previous" at bounding box center [68, 34] width 7 height 11
select select "9"
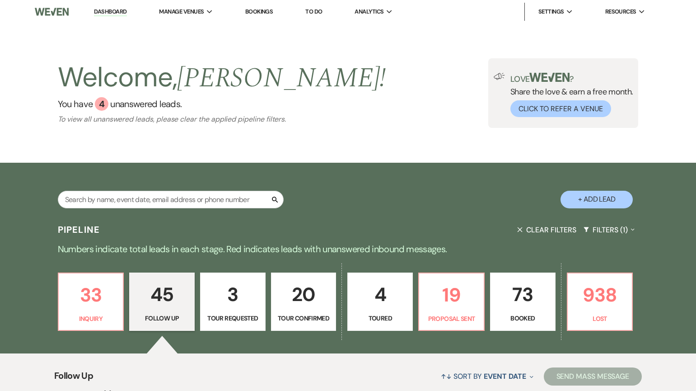
click at [241, 304] on p "3" at bounding box center [233, 294] width 54 height 30
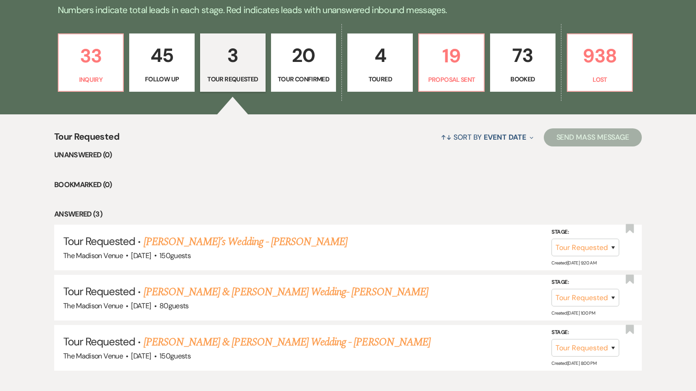
scroll to position [292, 0]
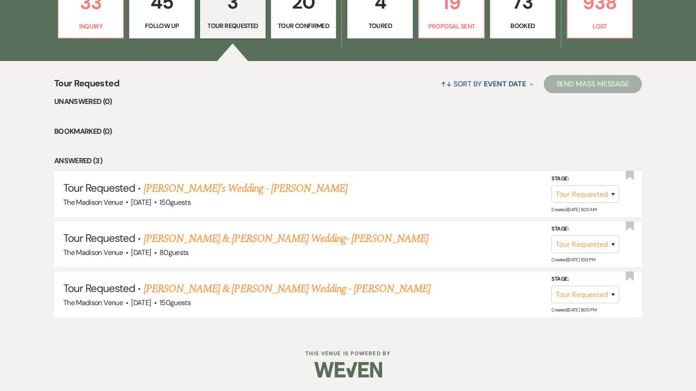
click at [306, 16] on p "20" at bounding box center [304, 2] width 54 height 30
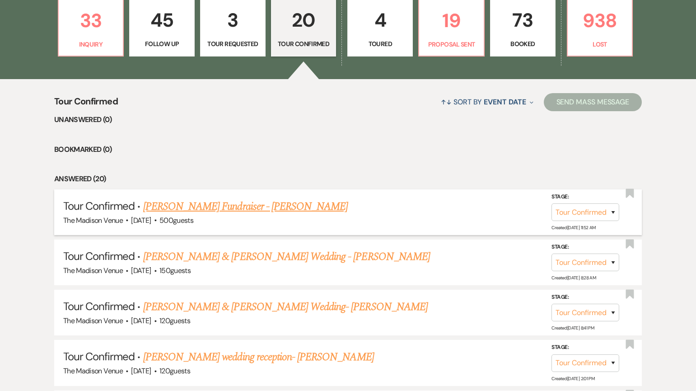
scroll to position [270, 0]
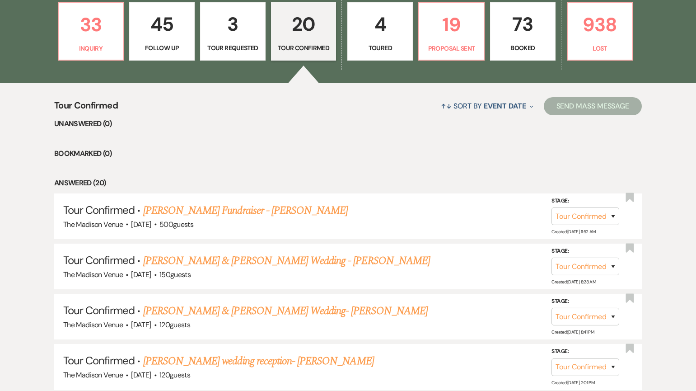
click at [374, 46] on p "Toured" at bounding box center [380, 48] width 54 height 10
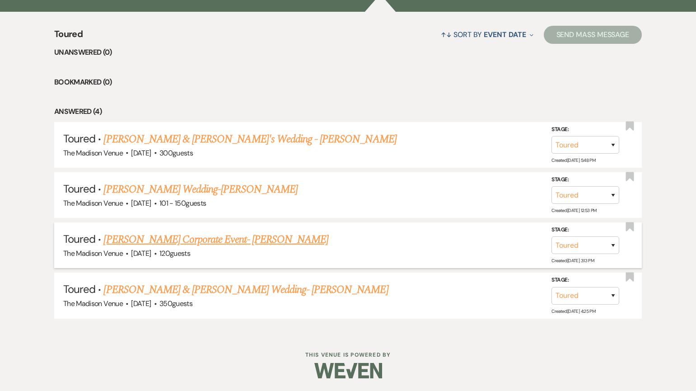
scroll to position [342, 0]
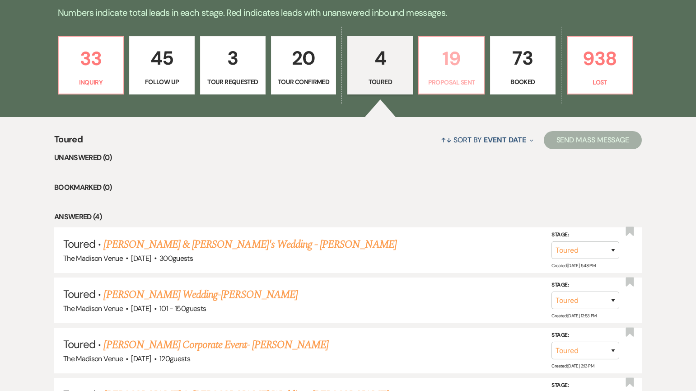
click at [454, 74] on link "19 Proposal Sent" at bounding box center [451, 65] width 66 height 59
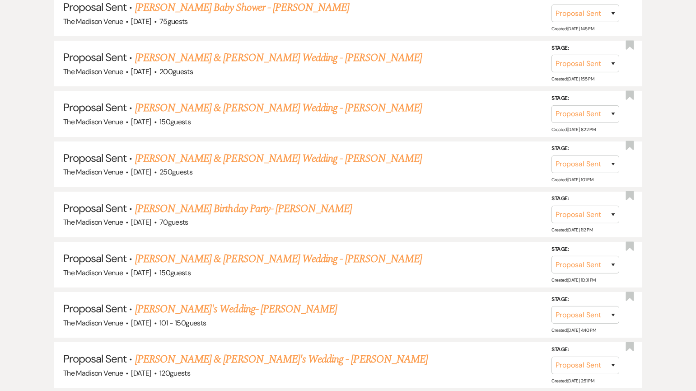
scroll to position [523, 0]
click at [258, 159] on link "[PERSON_NAME] & [PERSON_NAME] Wedding - [PERSON_NAME]" at bounding box center [278, 158] width 287 height 16
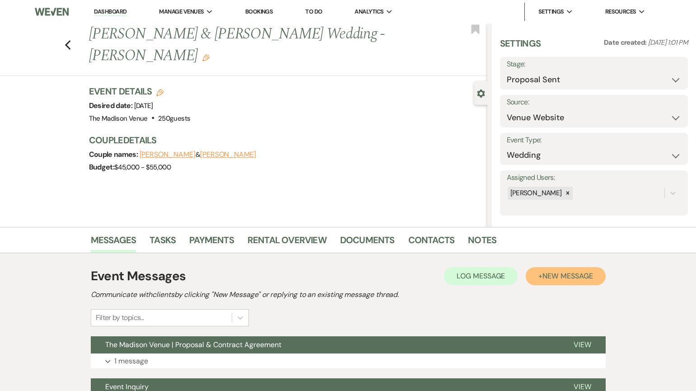
click at [581, 280] on span "New Message" at bounding box center [567, 275] width 50 height 9
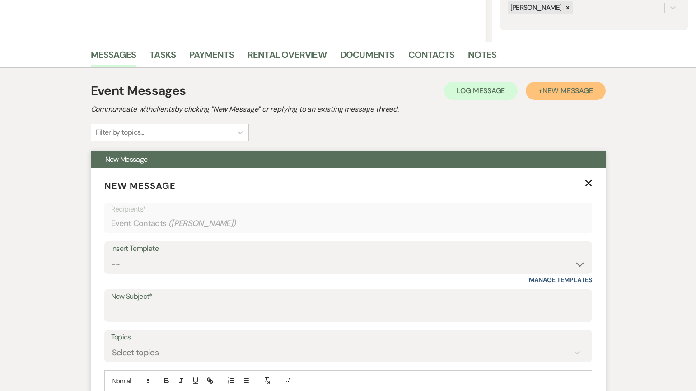
scroll to position [271, 0]
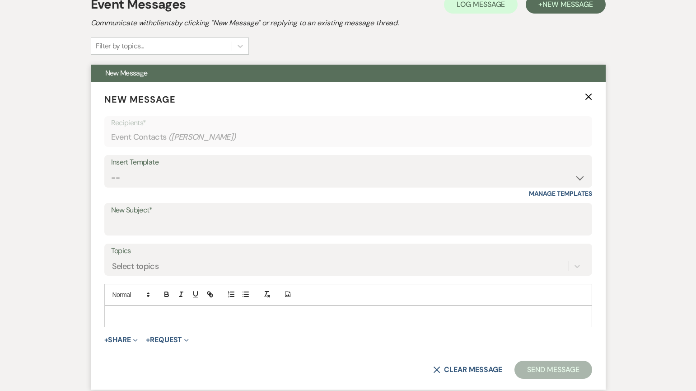
click at [177, 309] on div at bounding box center [348, 316] width 487 height 21
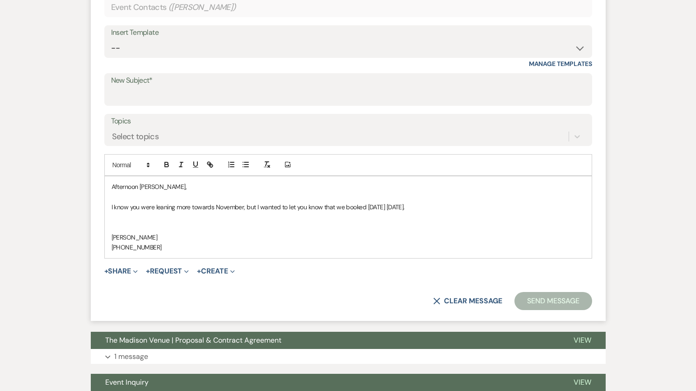
scroll to position [400, 0]
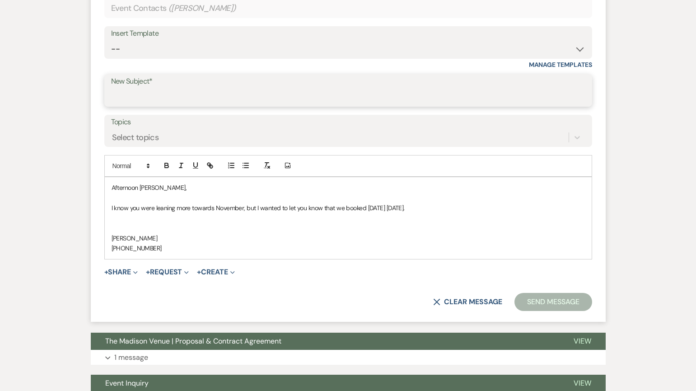
click at [169, 96] on input "New Subject*" at bounding box center [348, 97] width 474 height 18
click at [536, 304] on button "Send Message" at bounding box center [552, 302] width 77 height 18
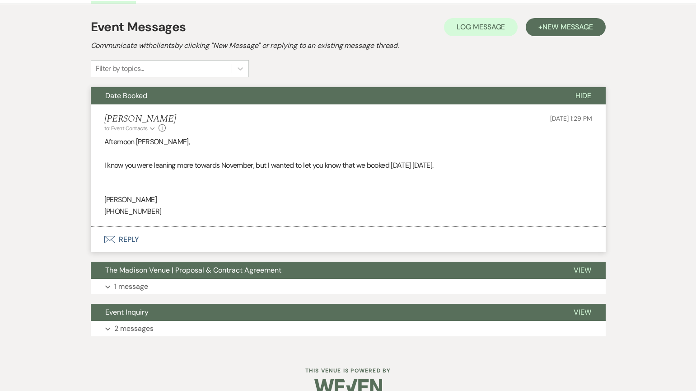
scroll to position [0, 0]
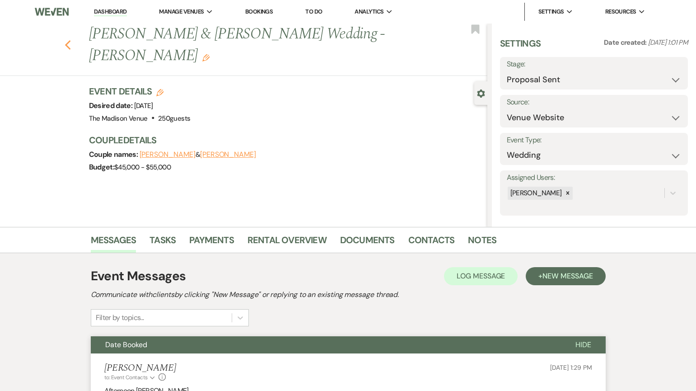
click at [71, 45] on icon "Previous" at bounding box center [68, 45] width 7 height 11
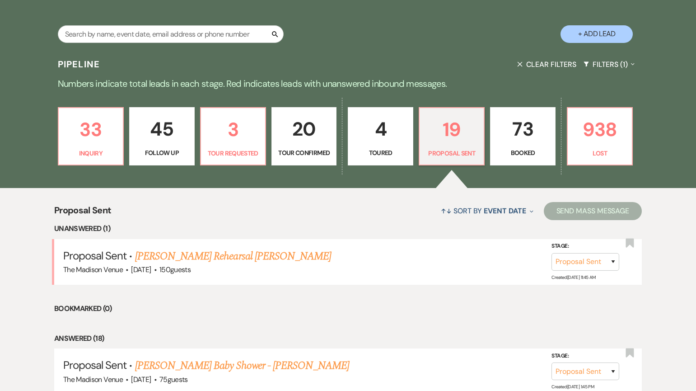
click at [519, 143] on p "73" at bounding box center [522, 129] width 53 height 30
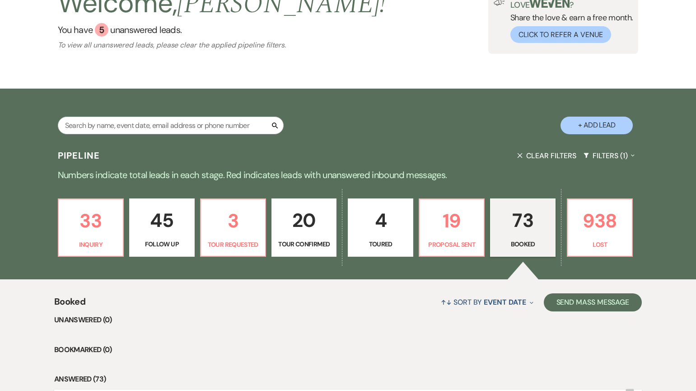
scroll to position [165, 0]
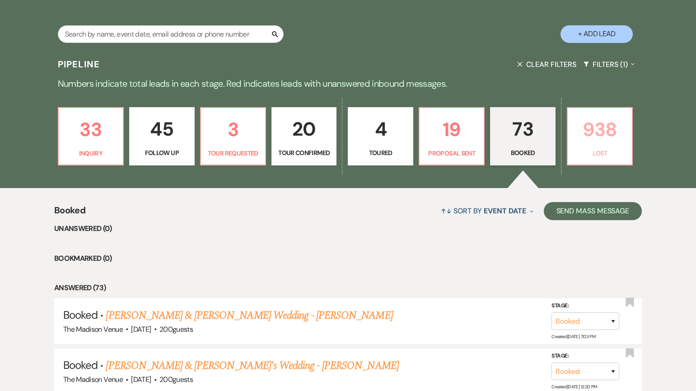
click at [576, 141] on p "938" at bounding box center [599, 129] width 53 height 30
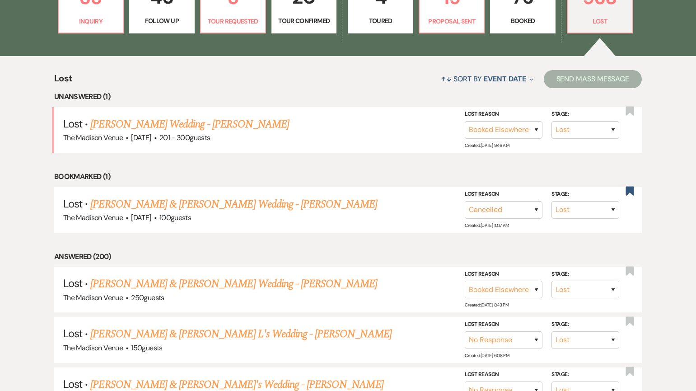
scroll to position [299, 0]
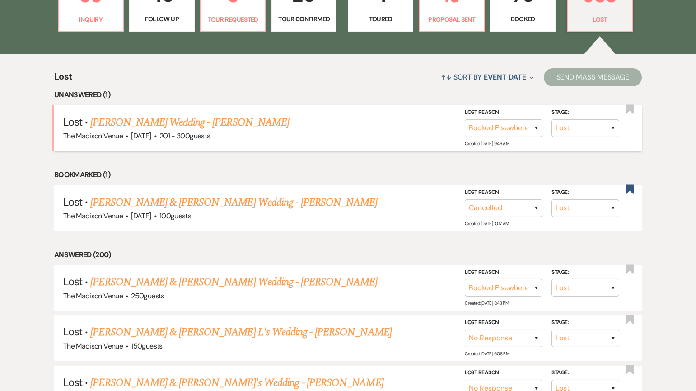
click at [205, 118] on link "[PERSON_NAME] Wedding - [PERSON_NAME]" at bounding box center [189, 122] width 198 height 16
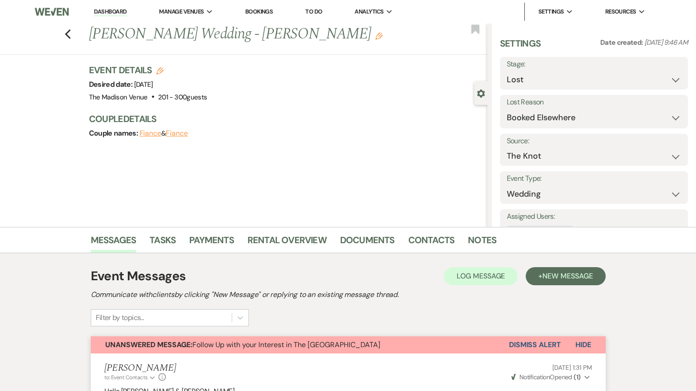
click at [520, 348] on button "Dismiss Alert" at bounding box center [535, 344] width 52 height 17
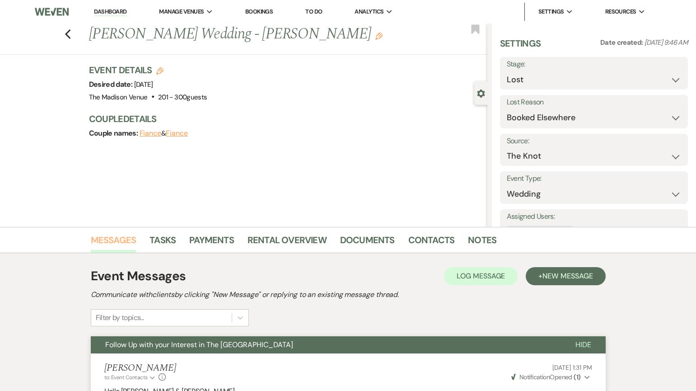
click at [99, 241] on link "Messages" at bounding box center [114, 243] width 46 height 20
click at [74, 24] on div "Previous [PERSON_NAME] Wedding - [PERSON_NAME] Edit Bookmark" at bounding box center [241, 38] width 492 height 31
click at [71, 31] on icon "Previous" at bounding box center [68, 34] width 7 height 11
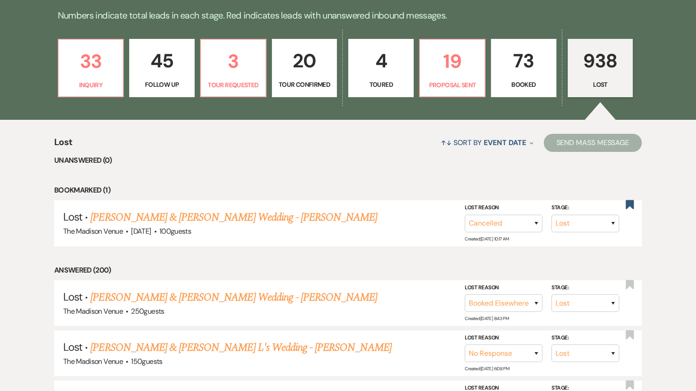
scroll to position [190, 0]
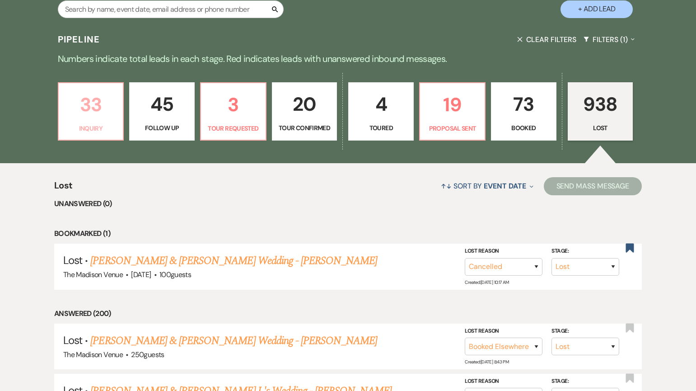
click at [90, 106] on p "33" at bounding box center [91, 104] width 54 height 30
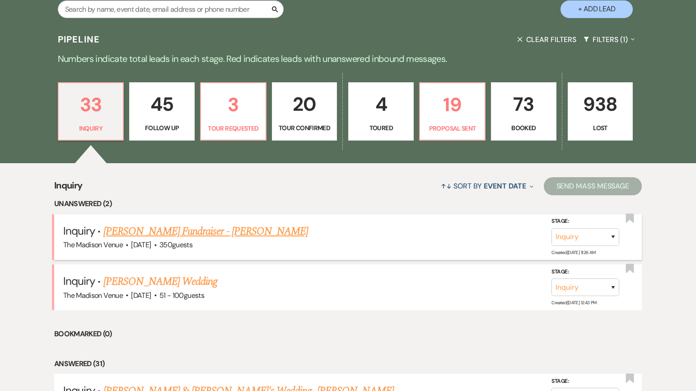
click at [153, 231] on link "[PERSON_NAME] Fundraiser - [PERSON_NAME]" at bounding box center [205, 231] width 205 height 16
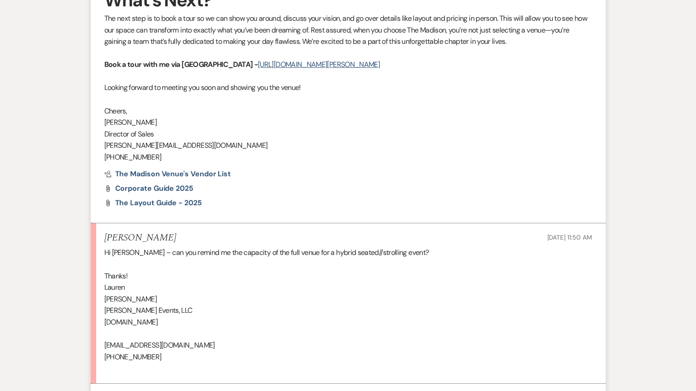
scroll to position [1309, 0]
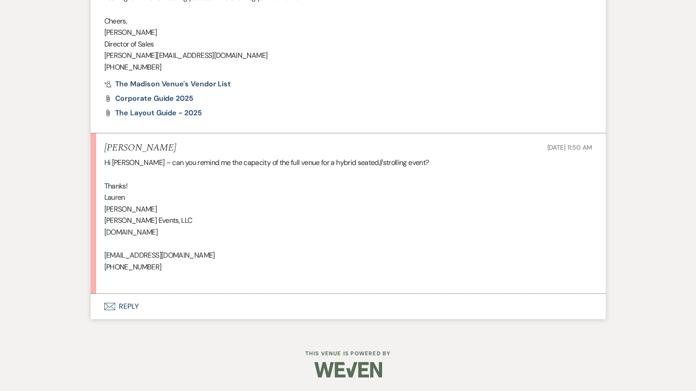
click at [127, 307] on button "Envelope Reply" at bounding box center [348, 306] width 515 height 25
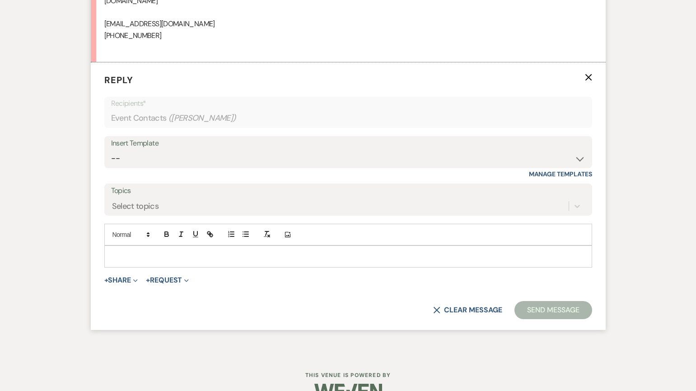
scroll to position [1541, 0]
click at [167, 258] on p at bounding box center [348, 256] width 473 height 10
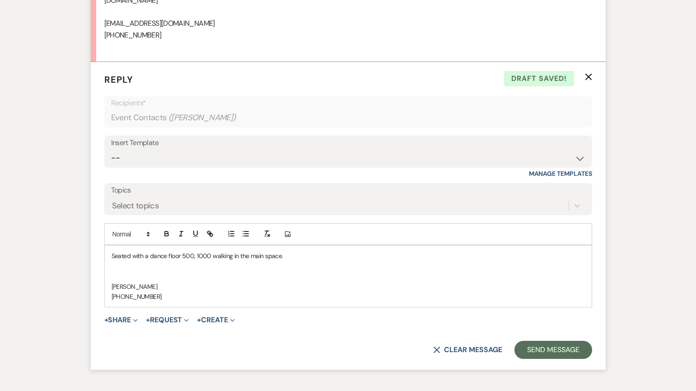
click at [338, 293] on p "[PHONE_NUMBER]" at bounding box center [348, 296] width 473 height 10
click at [133, 257] on p "Seated with a dance floor 500, 1000 walking in the main space." at bounding box center [348, 256] width 473 height 10
click at [116, 255] on p "Seated with a dance floor 500, 1000 walking in the main space." at bounding box center [348, 256] width 473 height 10
click at [199, 257] on p "500 Seated with a dance floor 500, 1000 walking in the main space." at bounding box center [348, 256] width 473 height 10
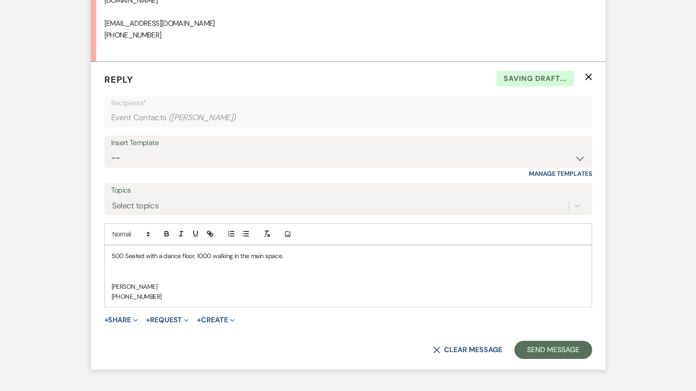
click at [392, 296] on p "[PHONE_NUMBER]" at bounding box center [348, 296] width 473 height 10
click at [555, 350] on button "Send Message" at bounding box center [552, 349] width 77 height 18
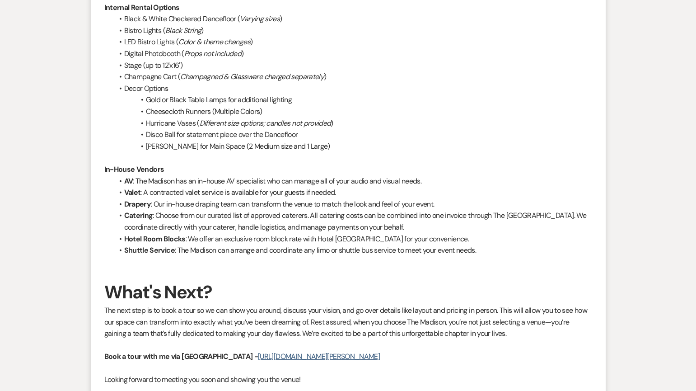
scroll to position [0, 0]
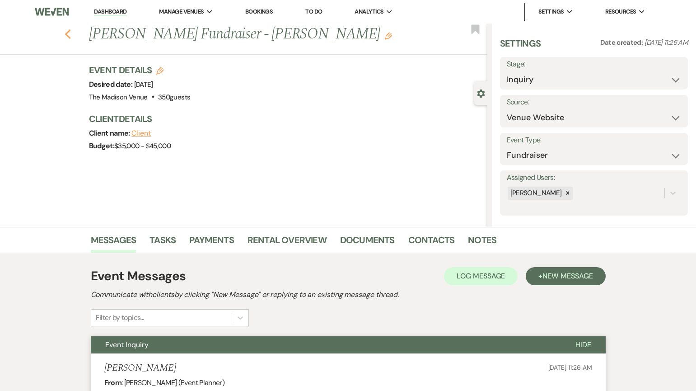
click at [67, 37] on icon "Previous" at bounding box center [68, 34] width 7 height 11
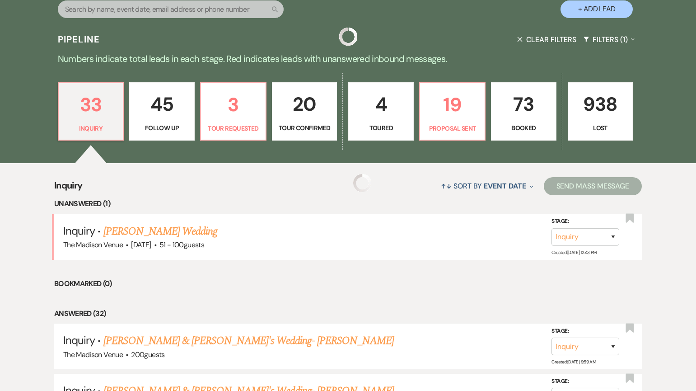
click at [69, 36] on h3 "Pipeline" at bounding box center [79, 39] width 42 height 13
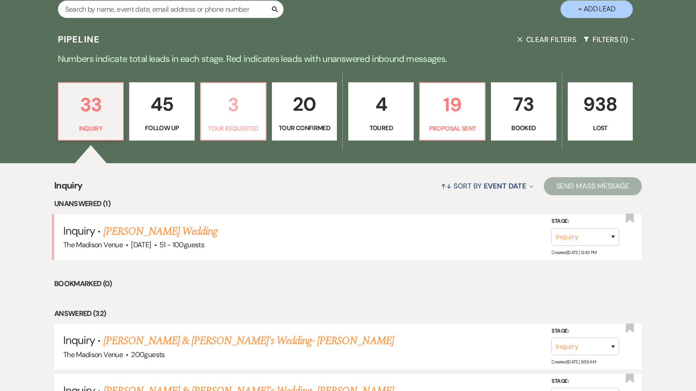
click at [224, 136] on link "3 Tour Requested" at bounding box center [233, 111] width 66 height 59
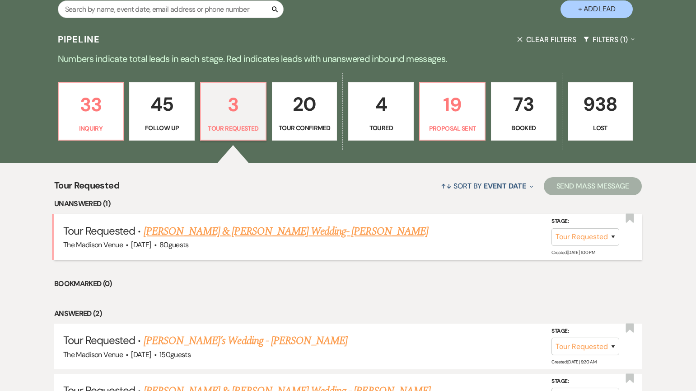
click at [331, 232] on link "[PERSON_NAME] & [PERSON_NAME] Wedding- [PERSON_NAME]" at bounding box center [286, 231] width 284 height 16
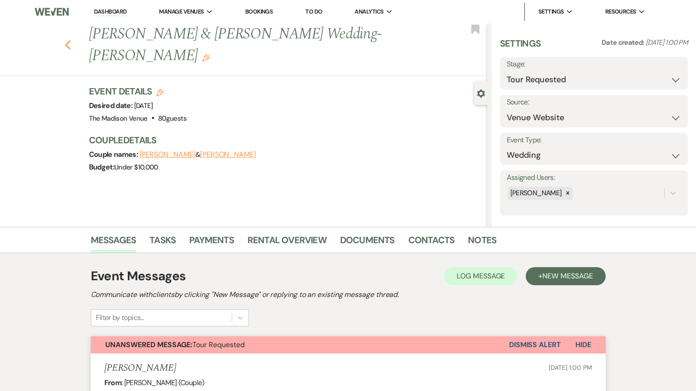
click at [71, 40] on icon "Previous" at bounding box center [68, 45] width 7 height 11
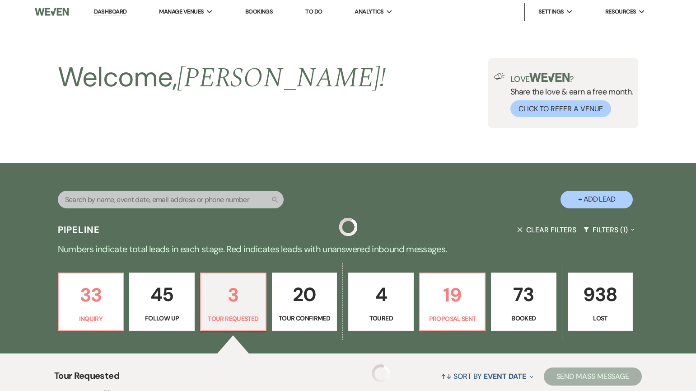
scroll to position [190, 0]
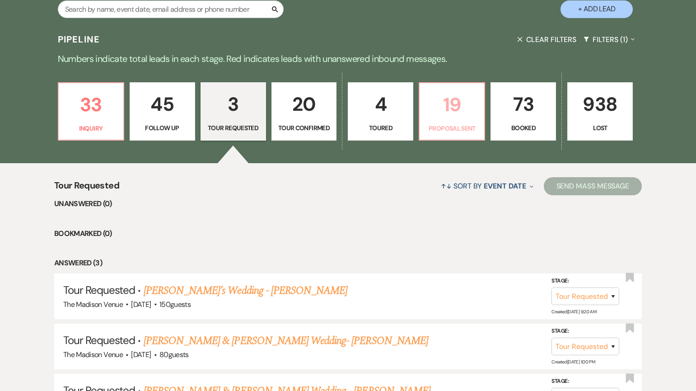
click at [458, 104] on p "19" at bounding box center [452, 104] width 54 height 30
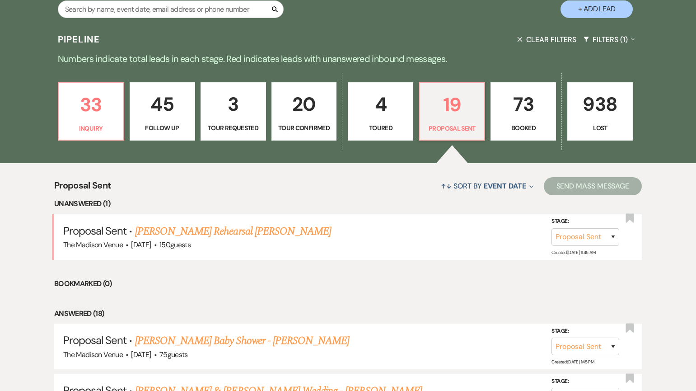
click at [307, 283] on li "Bookmarked (0)" at bounding box center [347, 284] width 587 height 12
click at [230, 227] on link "[PERSON_NAME] Rehearsal [PERSON_NAME]" at bounding box center [233, 231] width 196 height 16
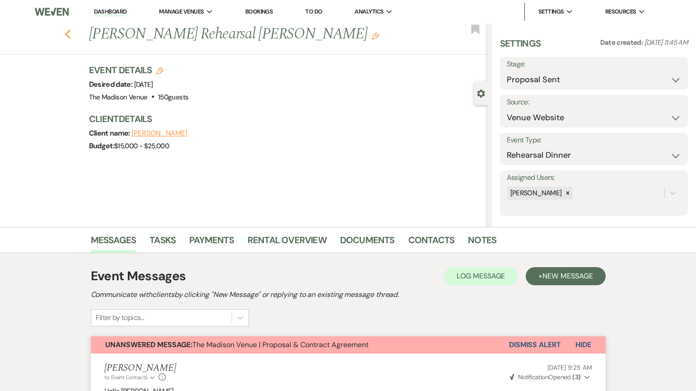
click at [71, 37] on icon "Previous" at bounding box center [68, 34] width 7 height 11
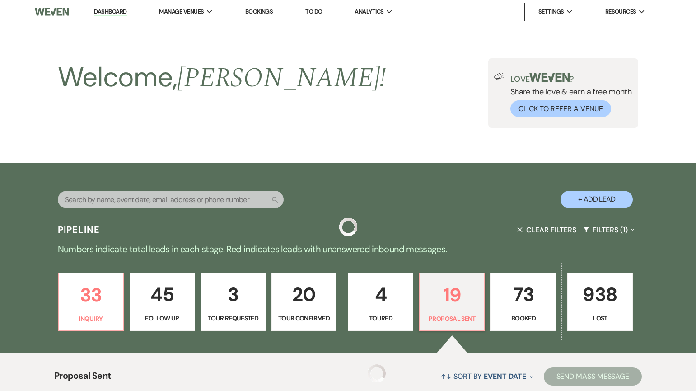
scroll to position [190, 0]
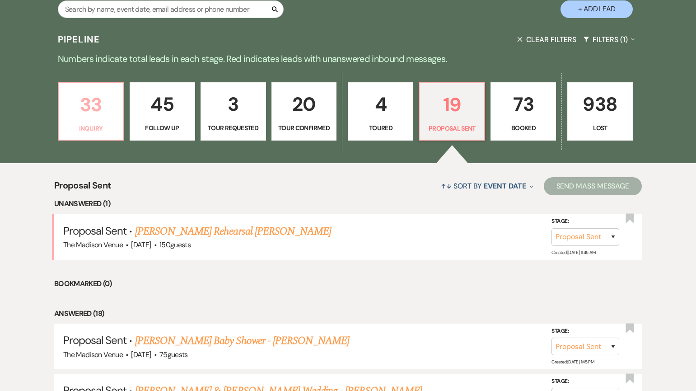
click at [82, 112] on p "33" at bounding box center [91, 104] width 54 height 30
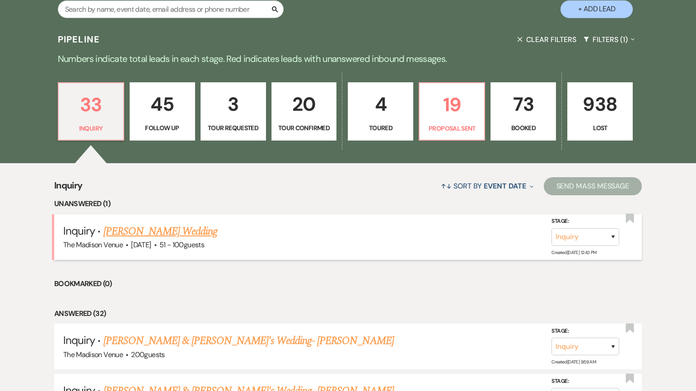
click at [167, 226] on link "[PERSON_NAME] Wedding" at bounding box center [160, 231] width 114 height 16
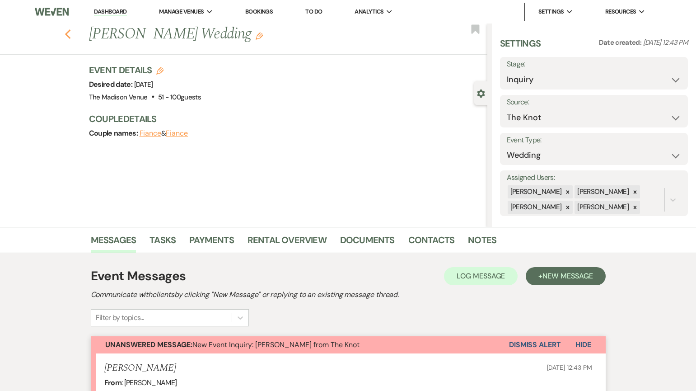
click at [69, 33] on icon "Previous" at bounding box center [68, 34] width 7 height 11
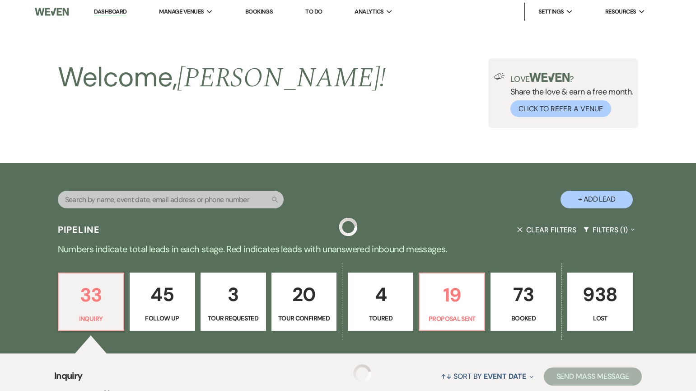
scroll to position [190, 0]
